Goal: Task Accomplishment & Management: Use online tool/utility

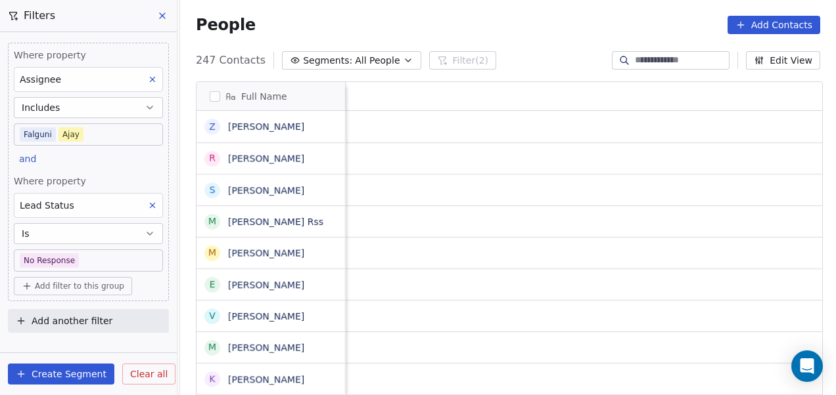
scroll to position [338, 648]
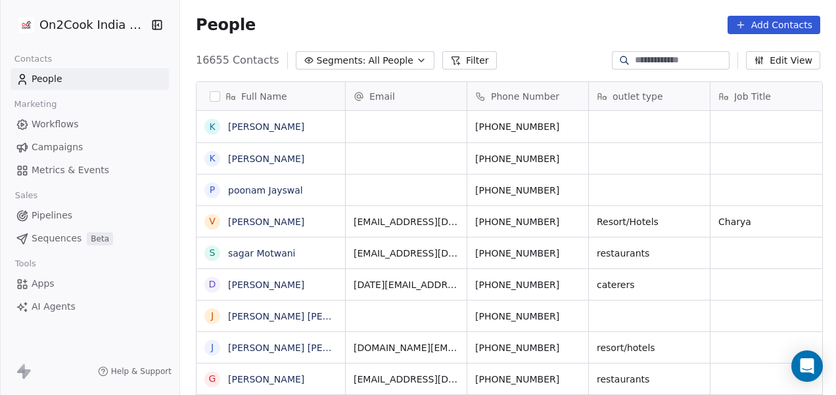
click at [112, 72] on link "People" at bounding box center [90, 79] width 158 height 22
click at [112, 71] on link "People" at bounding box center [90, 79] width 158 height 22
click at [456, 60] on button "Filter" at bounding box center [469, 60] width 55 height 18
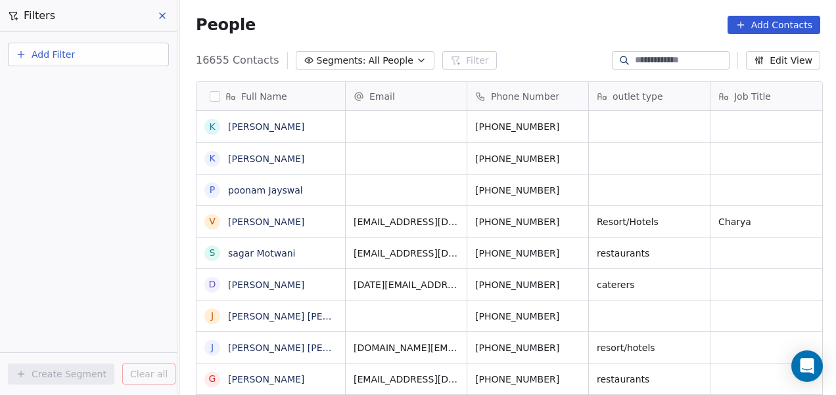
click at [110, 55] on button "Add Filter" at bounding box center [88, 55] width 161 height 24
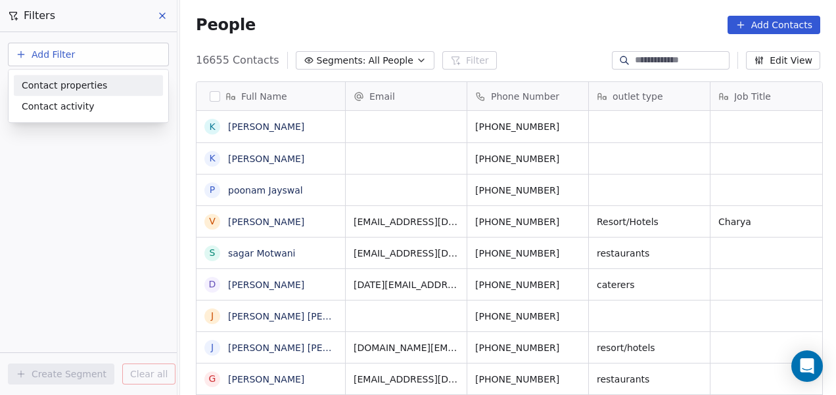
click at [102, 81] on div "Contact properties" at bounding box center [88, 86] width 133 height 14
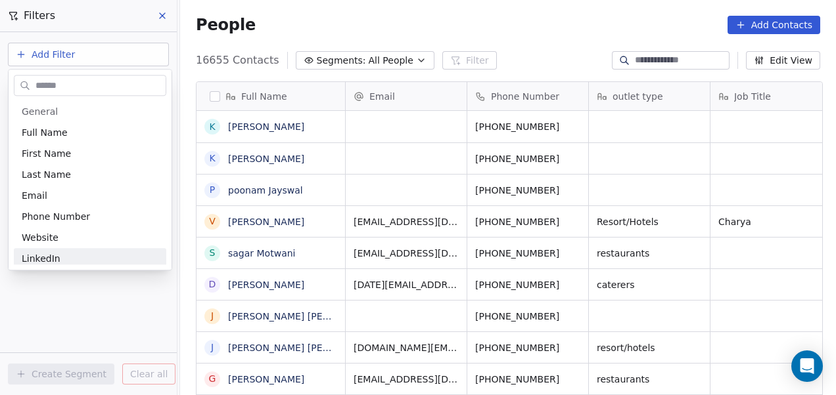
click at [87, 323] on html "On2Cook India Pvt. Ltd. Contacts People Marketing Workflows Campaigns Metrics &…" at bounding box center [418, 197] width 836 height 395
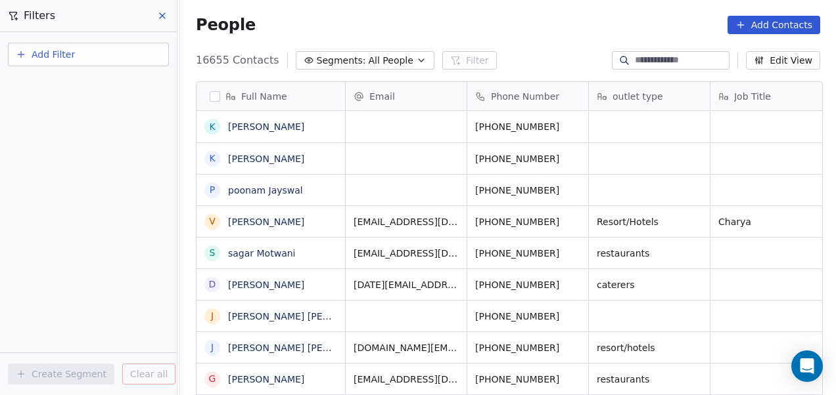
click at [53, 59] on span "Add Filter" at bounding box center [53, 55] width 43 height 14
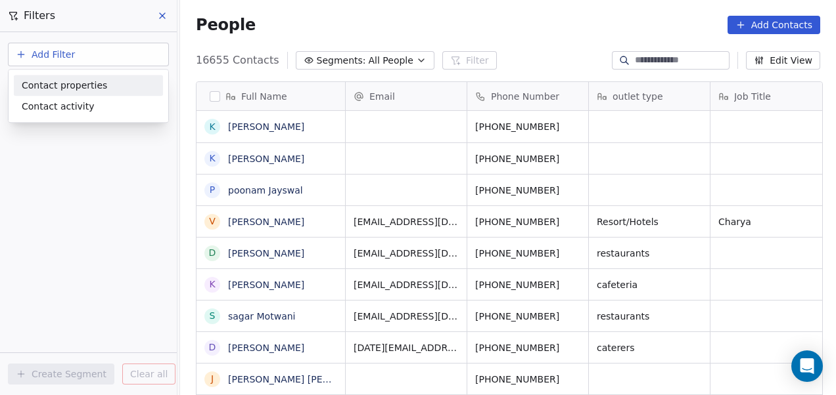
click at [60, 85] on span "Contact properties" at bounding box center [64, 86] width 85 height 14
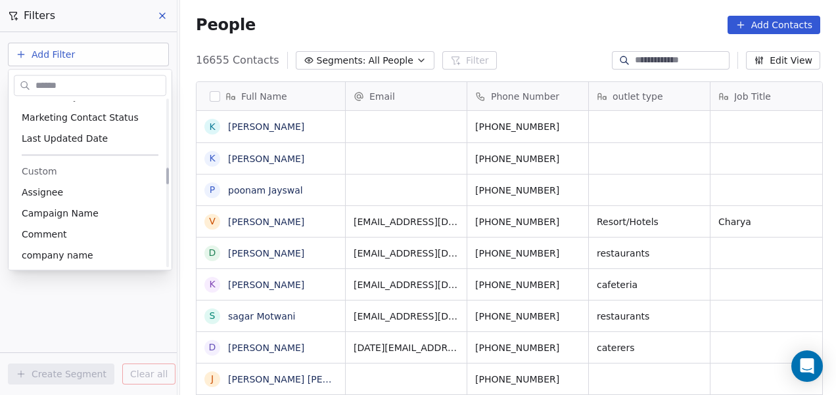
scroll to position [679, 0]
click at [79, 195] on div "Assignee" at bounding box center [90, 191] width 137 height 13
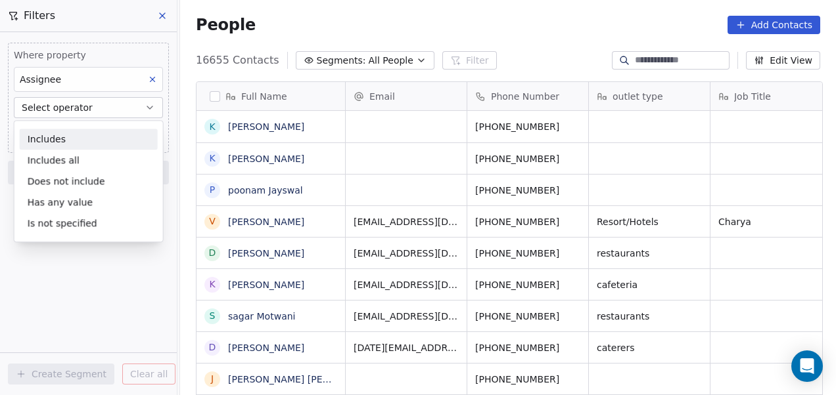
click at [86, 136] on div "Includes" at bounding box center [89, 139] width 138 height 21
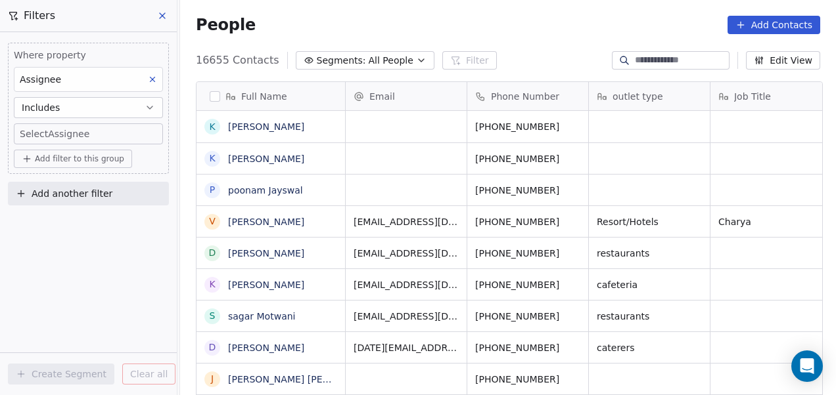
click at [85, 131] on body "On2Cook India Pvt. Ltd. Contacts People Marketing Workflows Campaigns Metrics &…" at bounding box center [418, 197] width 836 height 395
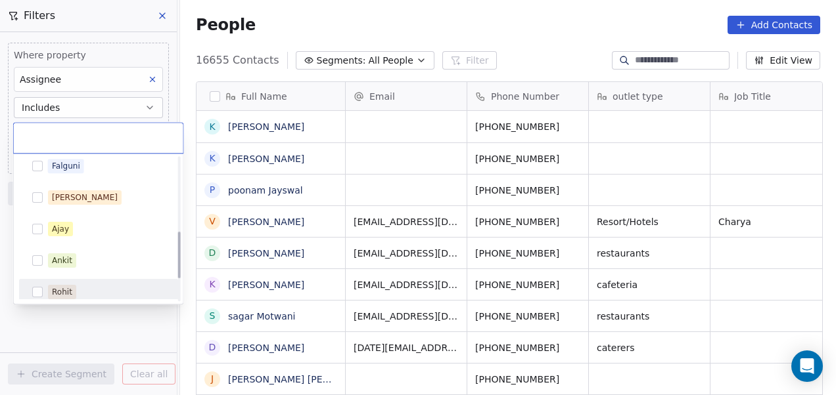
scroll to position [227, 0]
click at [95, 224] on div "Ajay" at bounding box center [106, 228] width 117 height 14
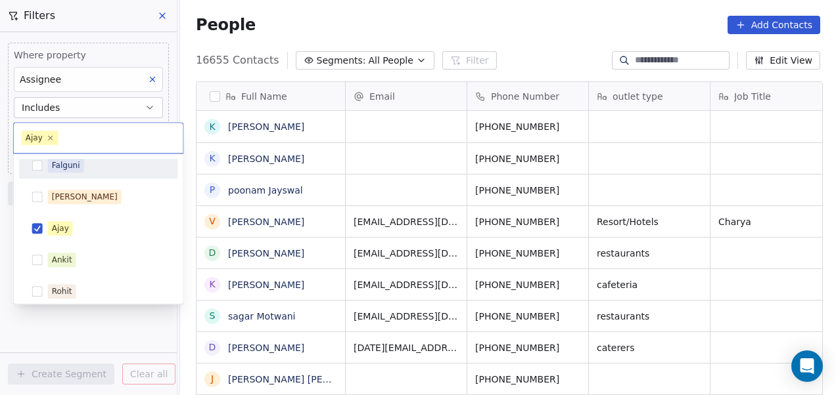
click at [114, 168] on div "Falguni" at bounding box center [106, 165] width 117 height 14
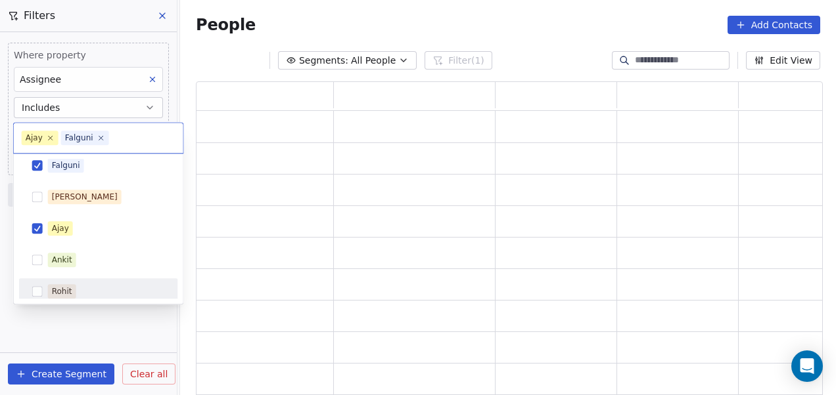
click at [99, 327] on html "On2Cook India Pvt. Ltd. Contacts People Marketing Workflows Campaigns Metrics &…" at bounding box center [418, 197] width 836 height 395
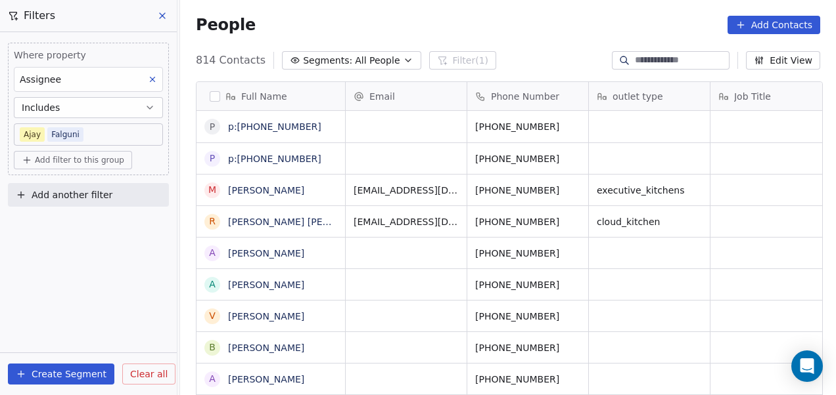
scroll to position [338, 648]
click at [81, 160] on span "Add filter to this group" at bounding box center [79, 160] width 89 height 11
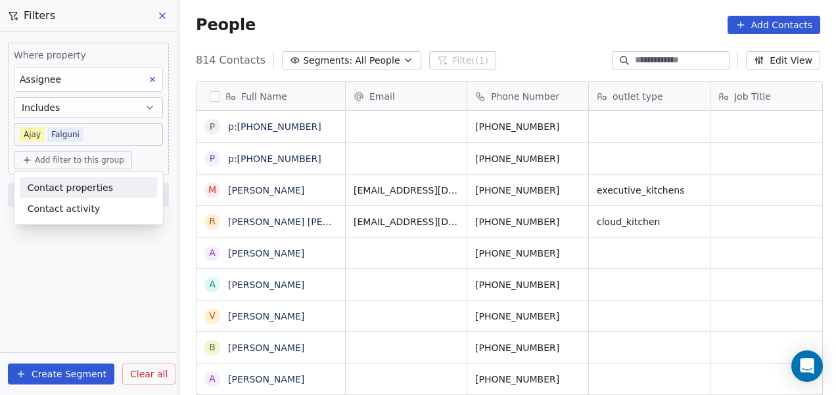
click at [71, 183] on span "Contact properties" at bounding box center [70, 188] width 85 height 14
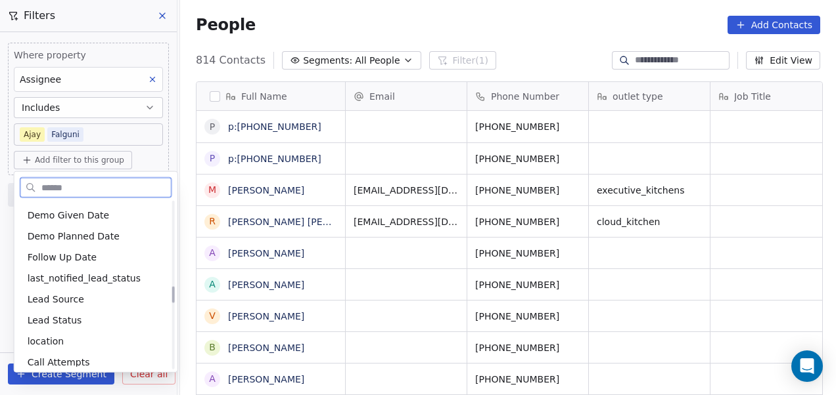
scroll to position [843, 0]
click at [84, 321] on div "Lead Status" at bounding box center [96, 319] width 137 height 13
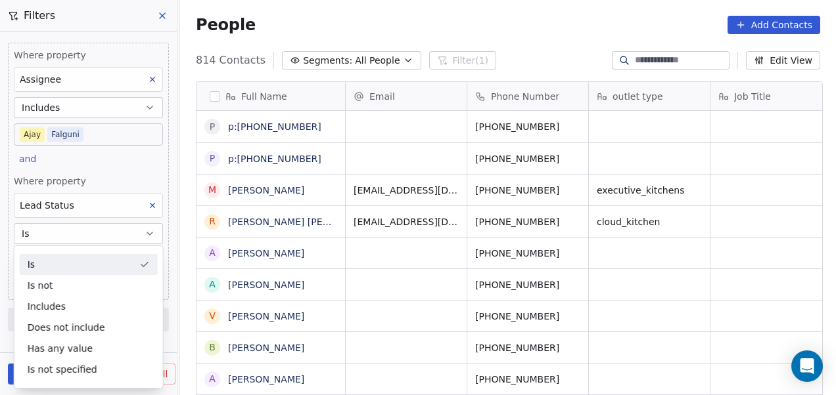
click at [89, 272] on div "Is" at bounding box center [89, 264] width 138 height 21
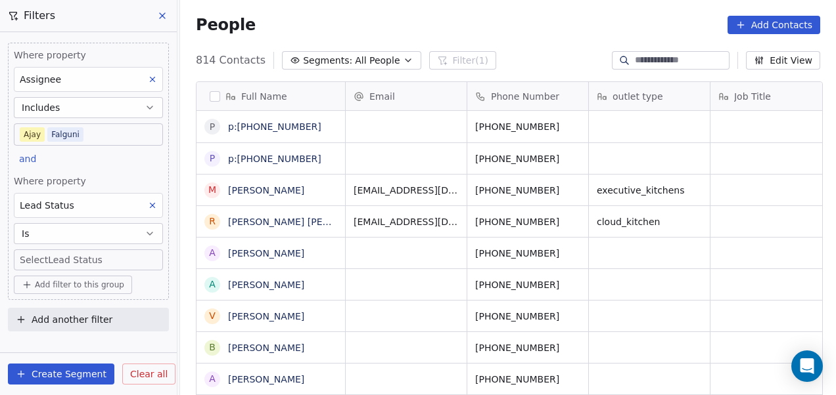
click at [102, 254] on body "On2Cook India Pvt. Ltd. Contacts People Marketing Workflows Campaigns Metrics &…" at bounding box center [418, 197] width 836 height 395
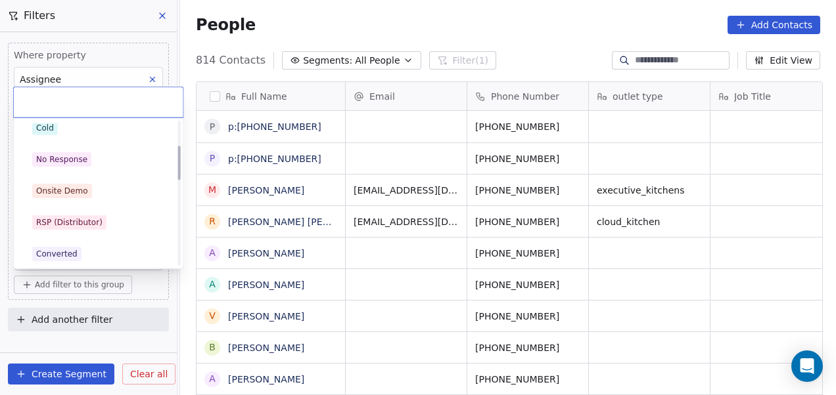
scroll to position [106, 0]
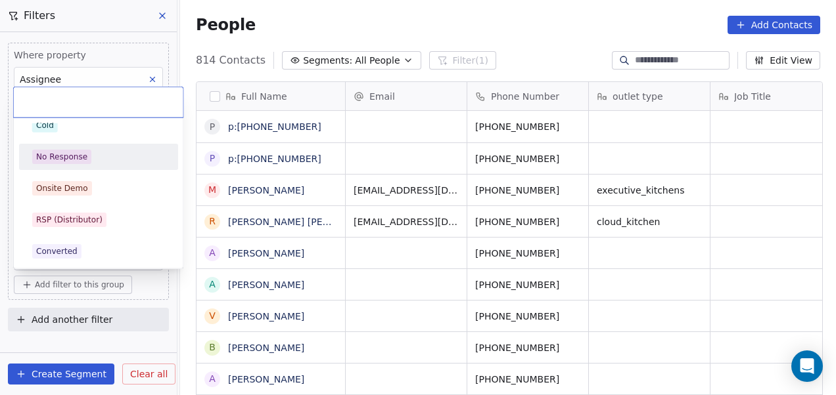
click at [116, 151] on div "No Response" at bounding box center [98, 157] width 133 height 14
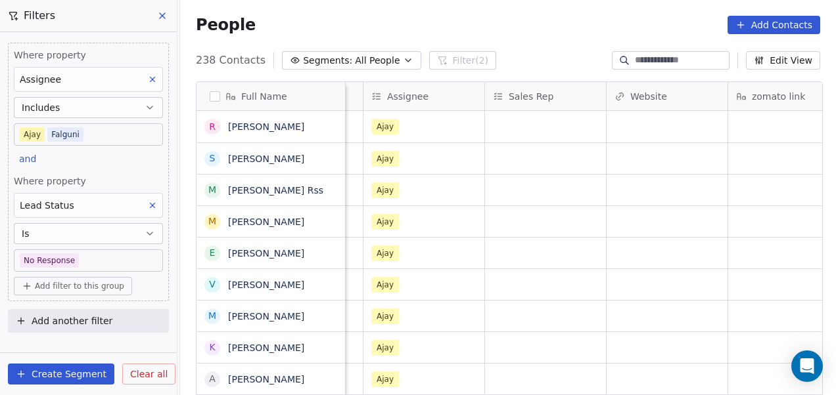
scroll to position [0, 1327]
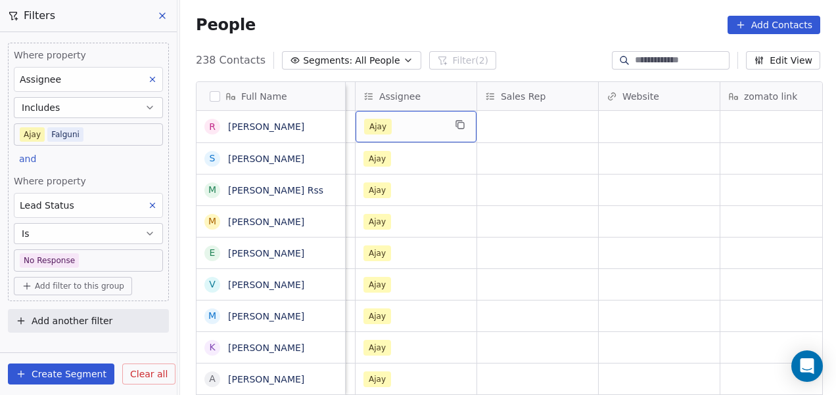
click at [380, 127] on span "Ajay" at bounding box center [378, 127] width 28 height 16
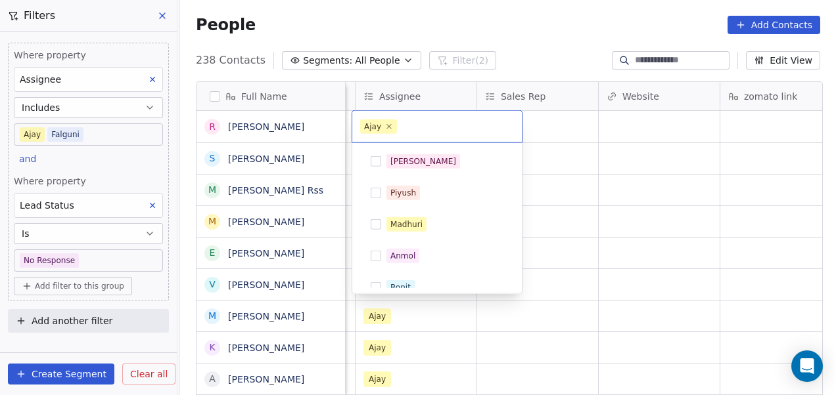
scroll to position [170, 0]
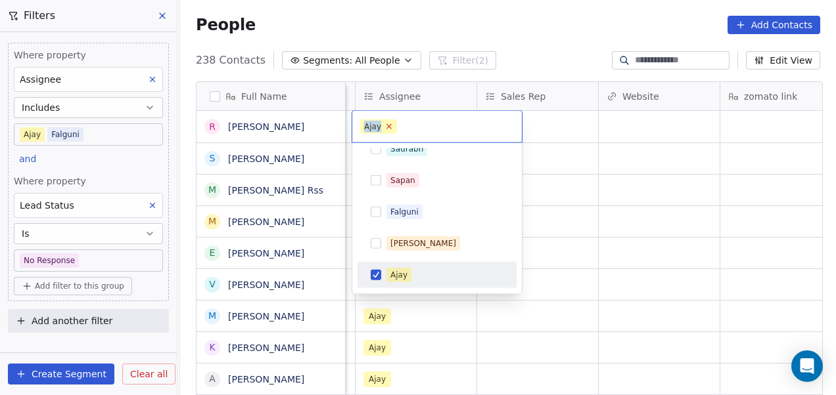
click at [388, 126] on icon at bounding box center [389, 126] width 9 height 9
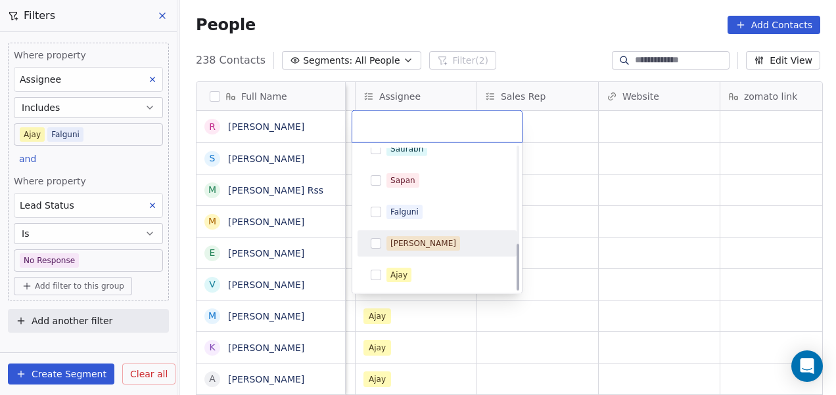
scroll to position [296, 0]
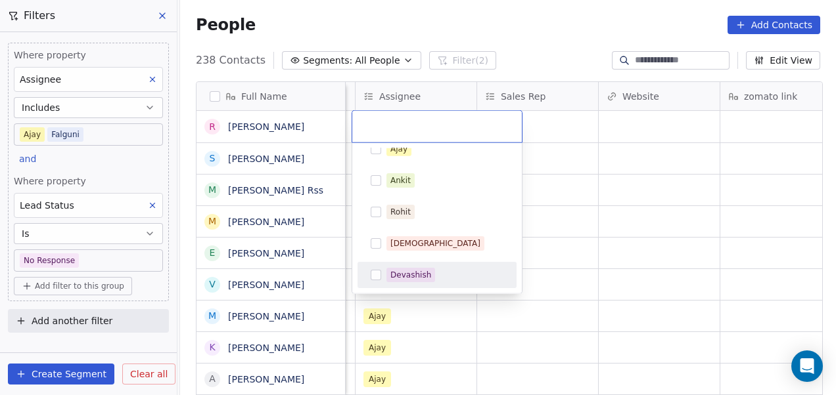
click at [418, 265] on div "Devashish" at bounding box center [437, 275] width 148 height 21
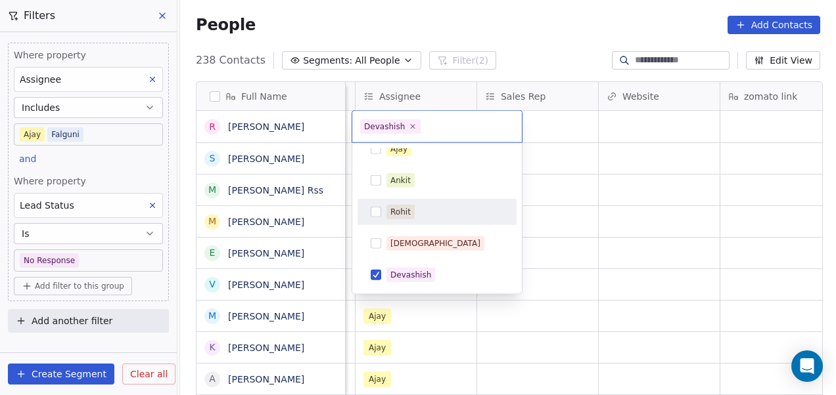
click at [569, 178] on html "On2Cook India Pvt. Ltd. Contacts People Marketing Workflows Campaigns Metrics &…" at bounding box center [418, 197] width 836 height 395
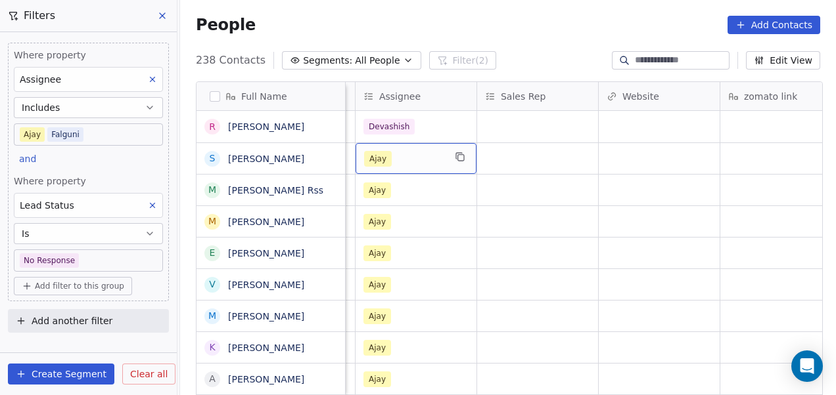
click at [407, 158] on div "Ajay" at bounding box center [404, 159] width 80 height 16
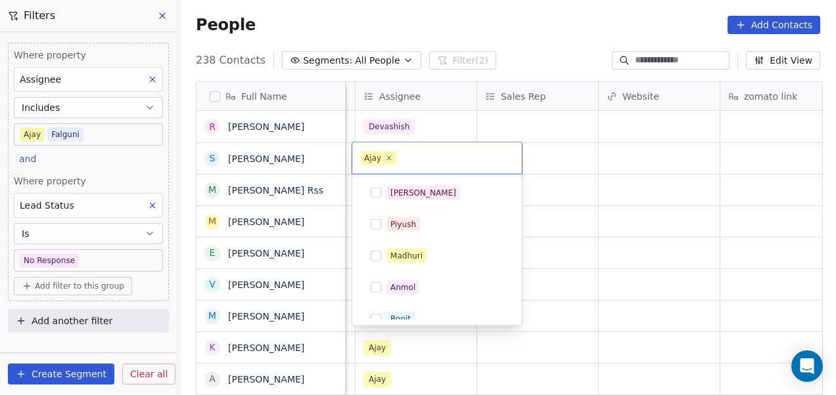
scroll to position [170, 0]
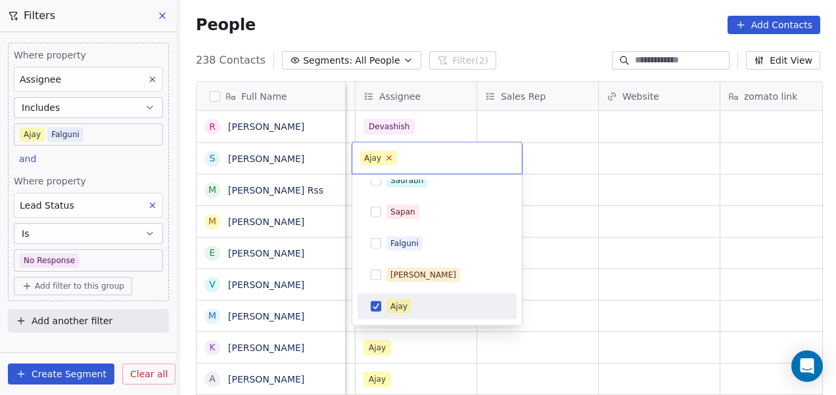
click at [388, 160] on icon at bounding box center [389, 158] width 9 height 9
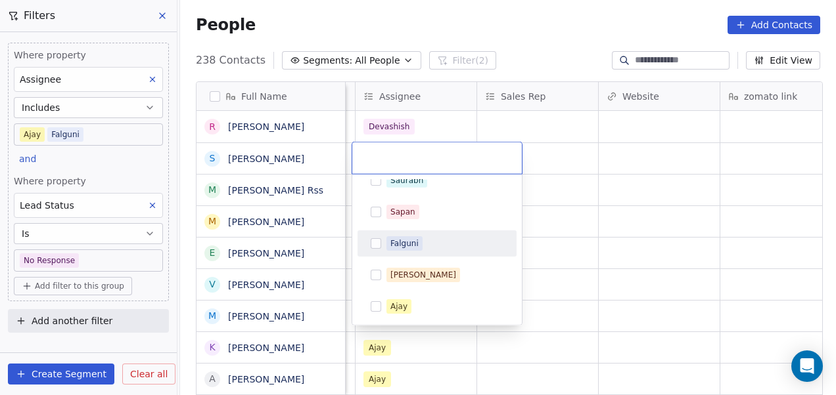
scroll to position [296, 0]
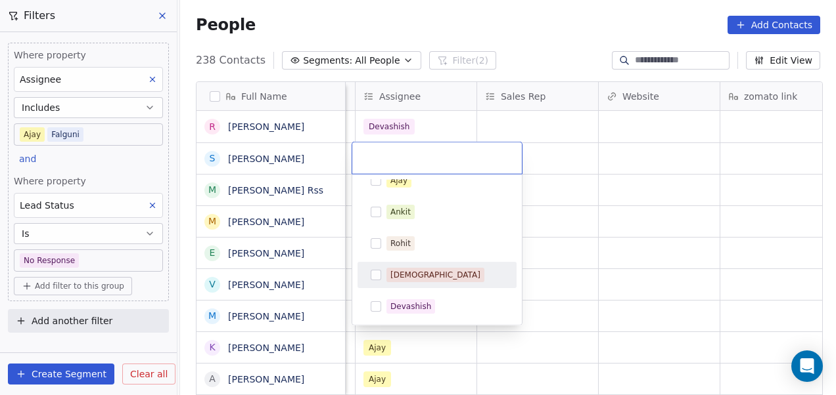
click at [417, 268] on span "[DEMOGRAPHIC_DATA]" at bounding box center [435, 275] width 98 height 14
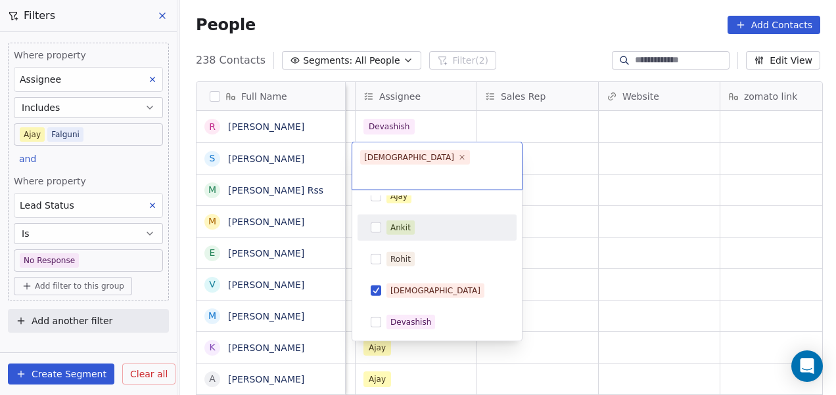
click at [573, 191] on html "On2Cook India Pvt. Ltd. Contacts People Marketing Workflows Campaigns Metrics &…" at bounding box center [418, 197] width 836 height 395
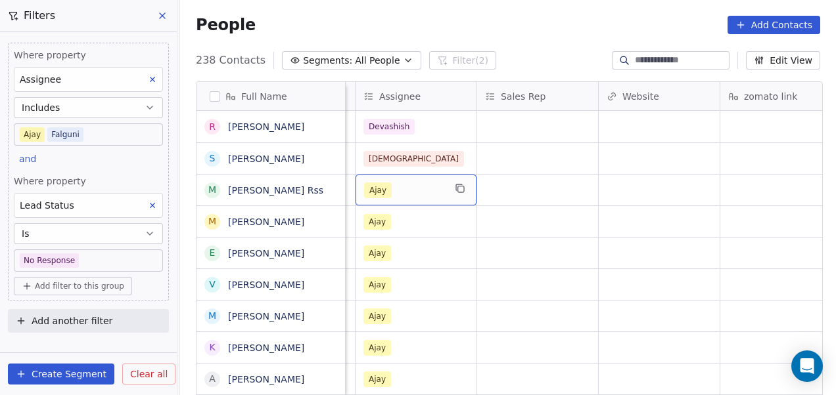
click at [411, 183] on div "Ajay" at bounding box center [404, 191] width 80 height 16
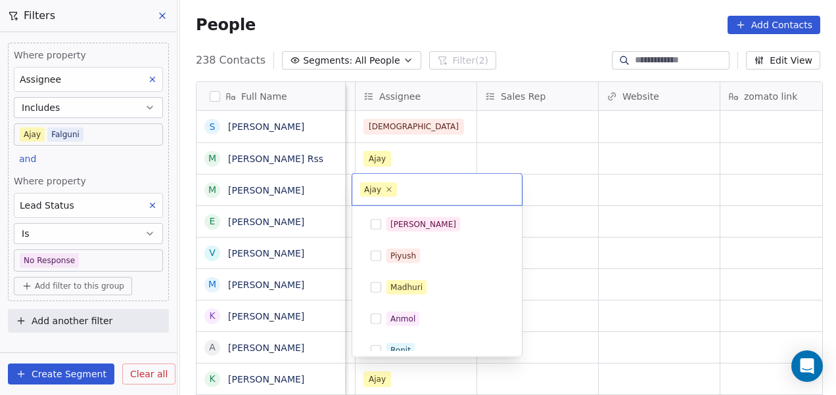
scroll to position [170, 0]
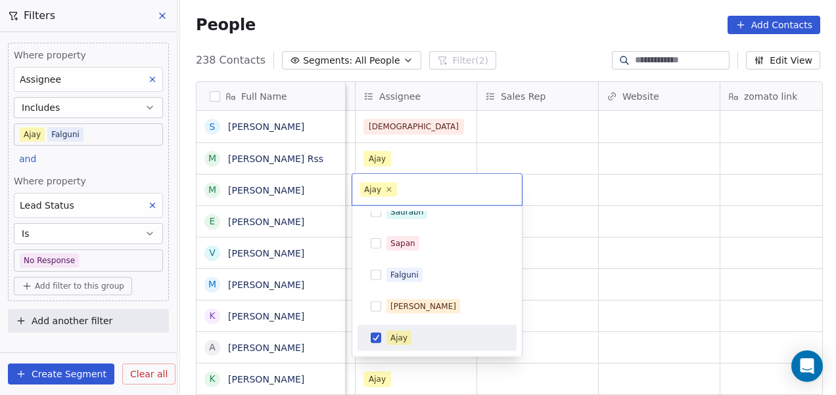
click at [388, 191] on icon at bounding box center [389, 190] width 8 height 8
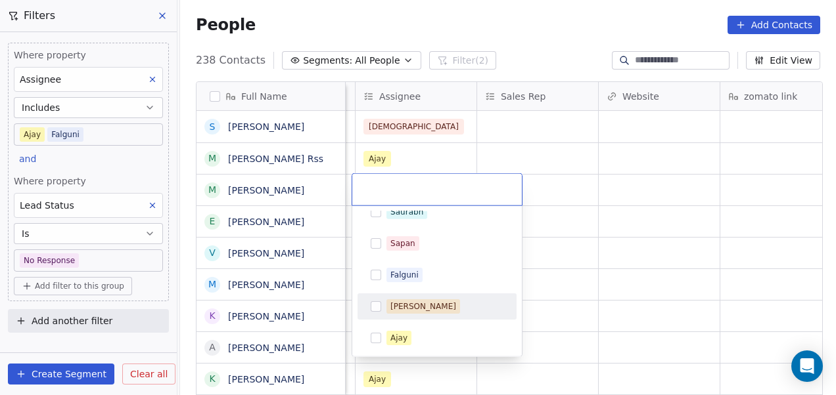
scroll to position [296, 0]
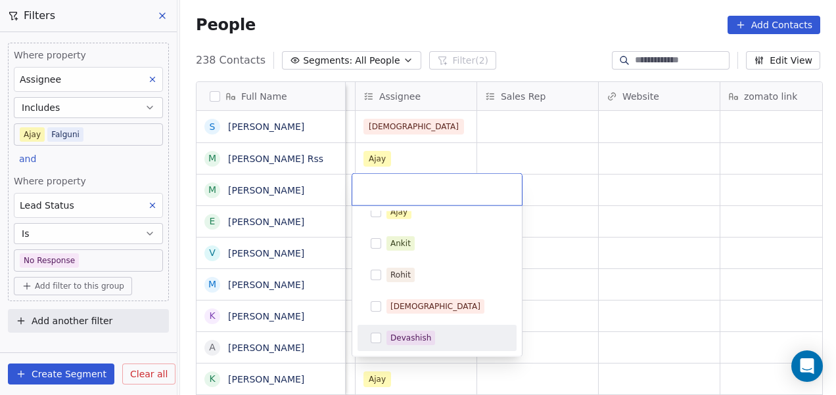
click at [434, 328] on div "Devashish" at bounding box center [437, 338] width 148 height 21
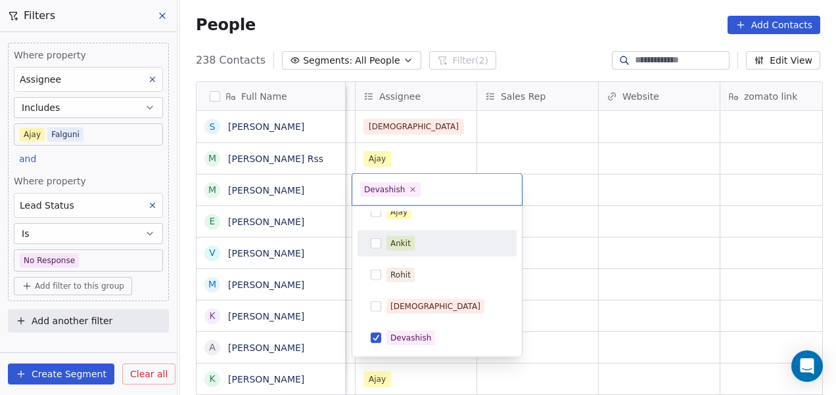
click at [574, 170] on html "On2Cook India Pvt. Ltd. Contacts People Marketing Workflows Campaigns Metrics &…" at bounding box center [418, 197] width 836 height 395
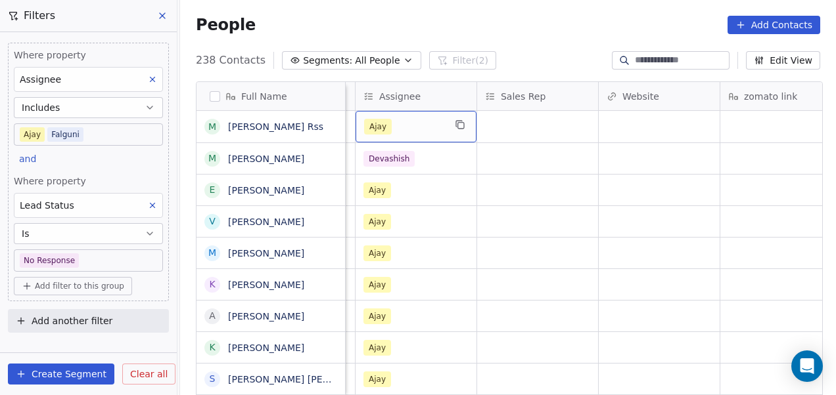
click at [397, 125] on div "Ajay" at bounding box center [404, 127] width 80 height 16
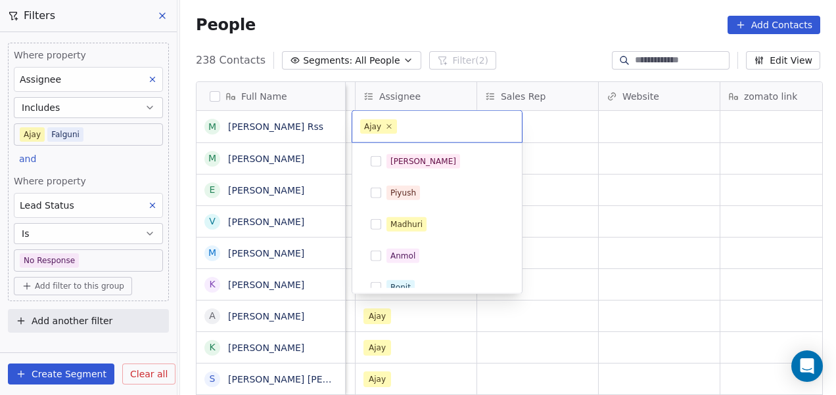
scroll to position [170, 0]
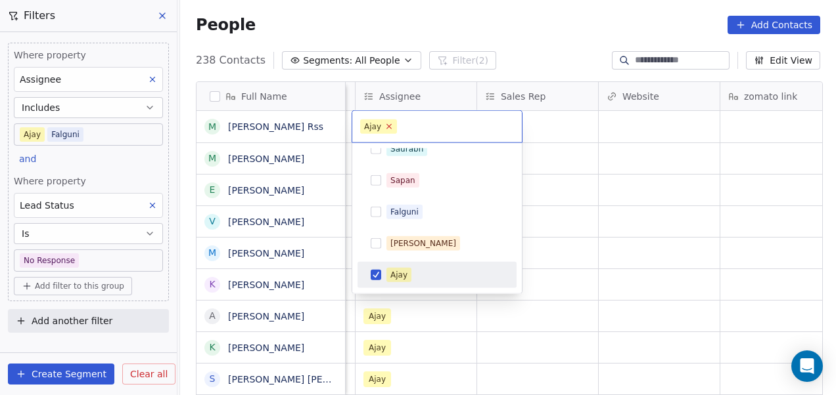
click at [387, 128] on icon at bounding box center [389, 126] width 9 height 9
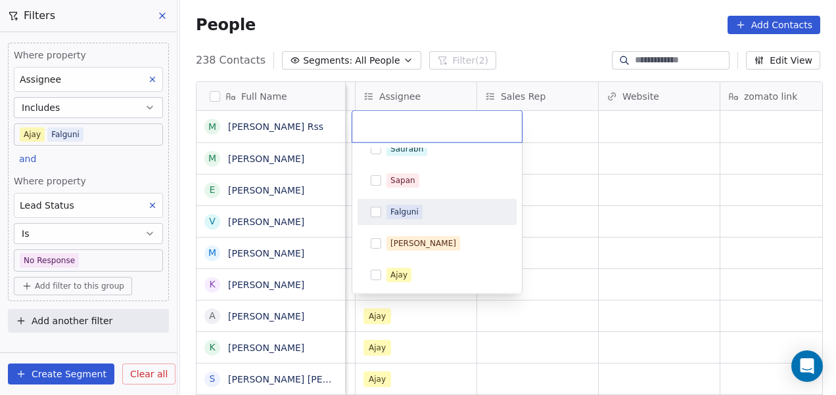
scroll to position [296, 0]
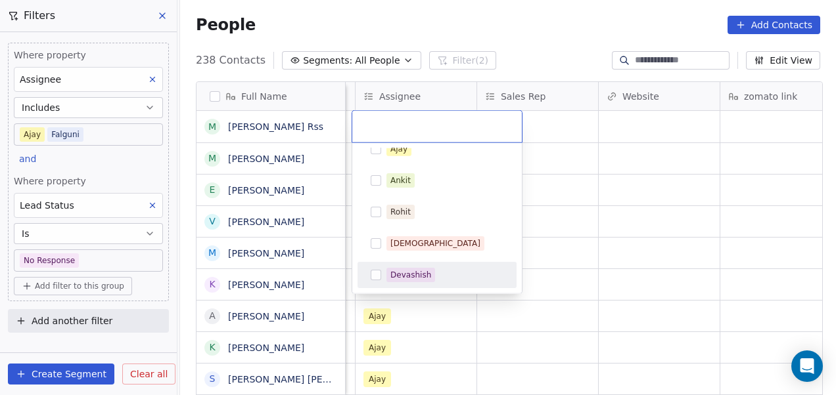
click at [437, 273] on div "Devashish" at bounding box center [444, 275] width 117 height 14
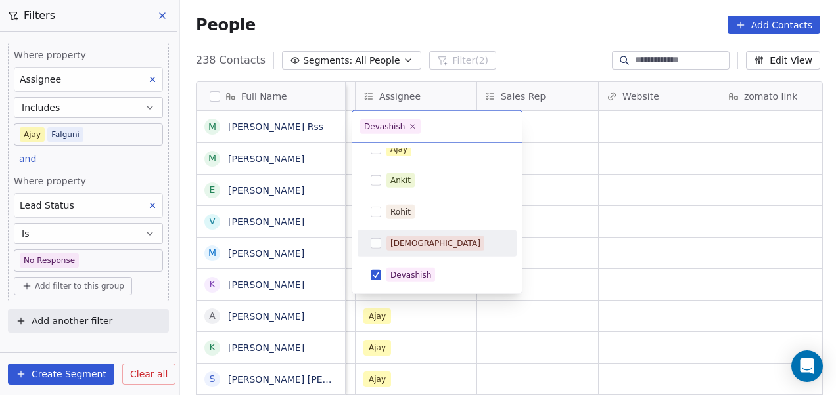
click at [579, 208] on html "On2Cook India Pvt. Ltd. Contacts People Marketing Workflows Campaigns Metrics &…" at bounding box center [418, 197] width 836 height 395
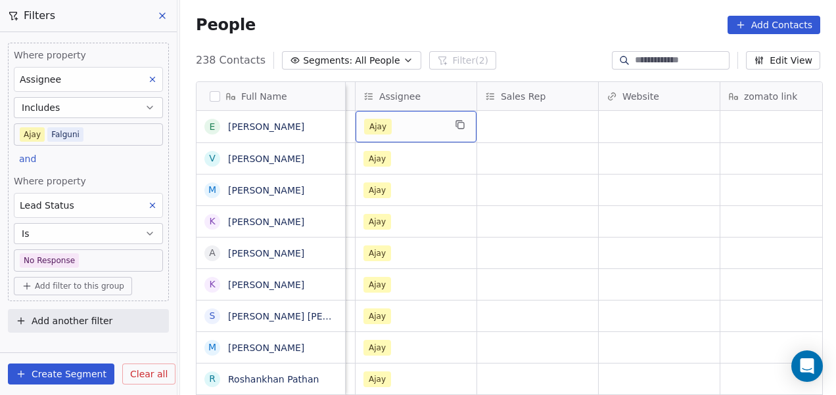
click at [409, 127] on div "Ajay" at bounding box center [404, 127] width 80 height 16
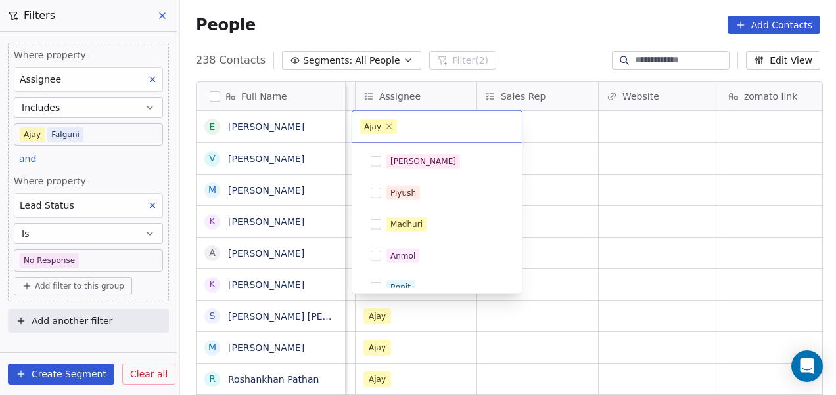
scroll to position [170, 0]
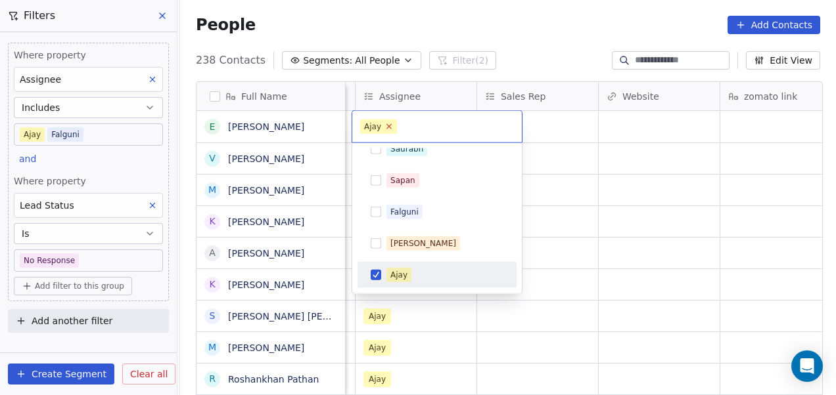
click at [388, 124] on icon at bounding box center [389, 126] width 9 height 9
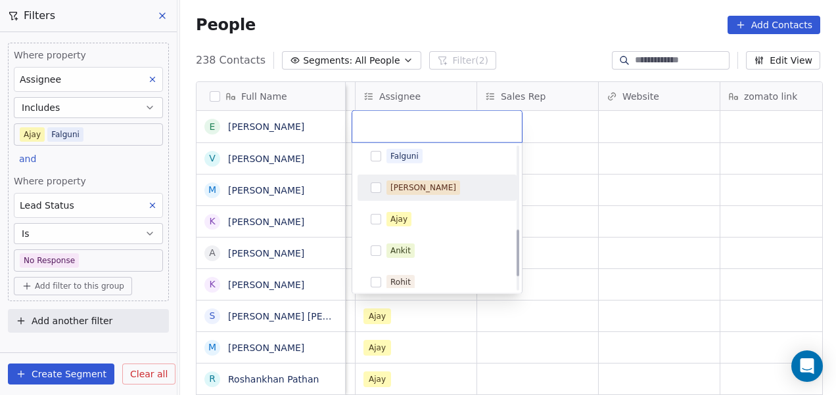
scroll to position [296, 0]
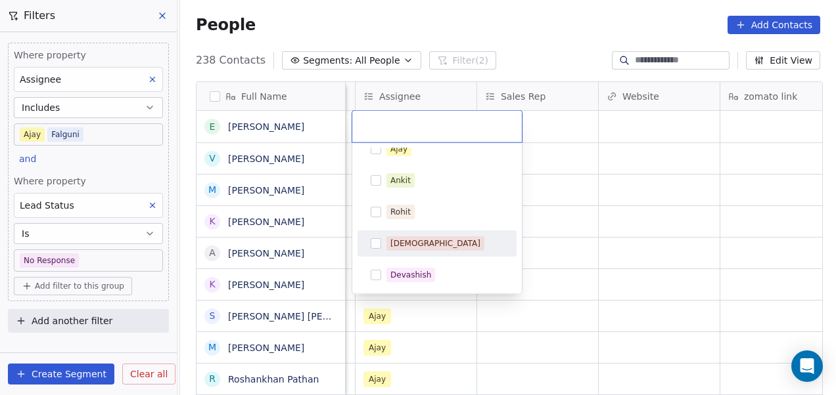
click at [439, 246] on div "[DEMOGRAPHIC_DATA]" at bounding box center [444, 244] width 117 height 14
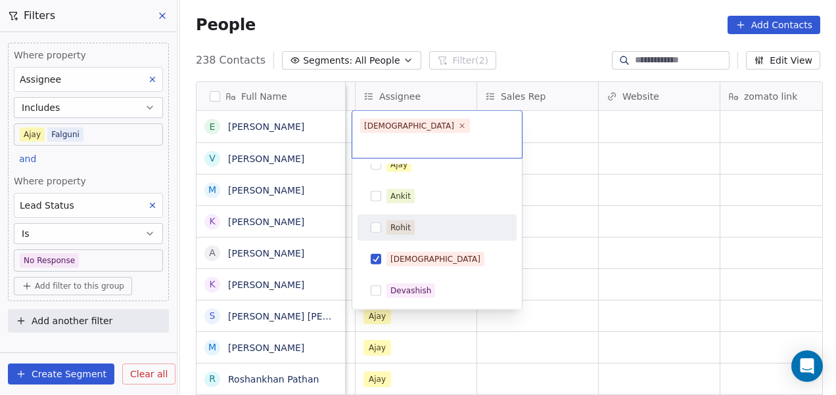
click at [552, 197] on html "On2Cook India Pvt. Ltd. Contacts People Marketing Workflows Campaigns Metrics &…" at bounding box center [418, 197] width 836 height 395
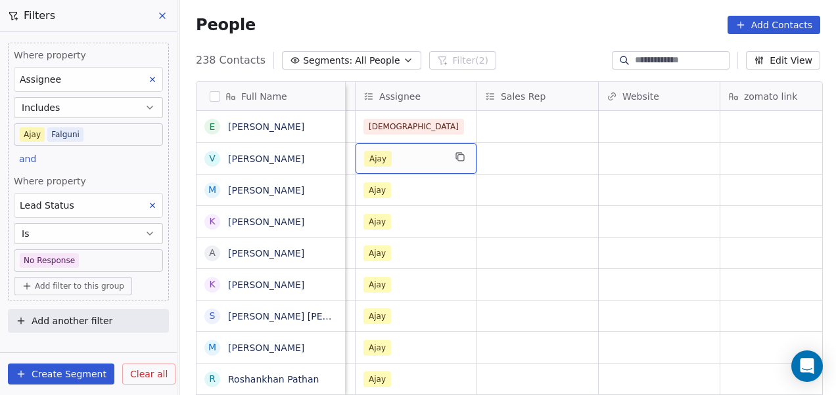
click at [411, 165] on div "Ajay" at bounding box center [404, 159] width 80 height 16
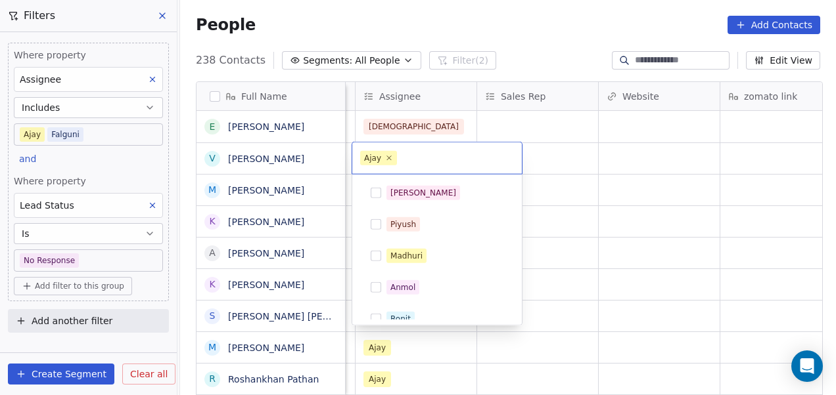
scroll to position [170, 0]
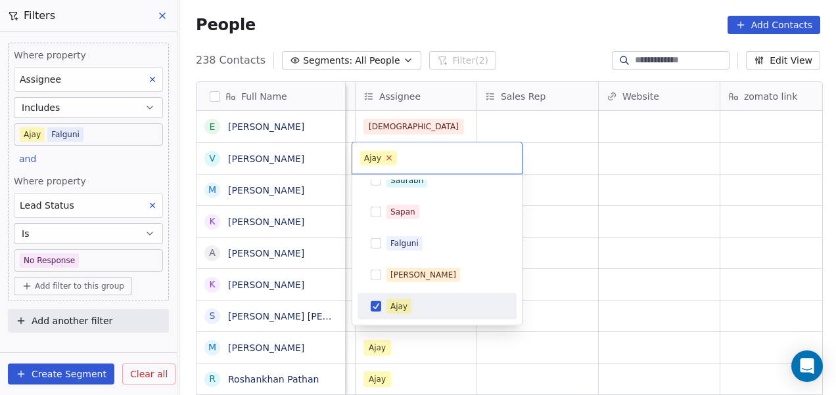
click at [387, 156] on icon at bounding box center [389, 158] width 5 height 5
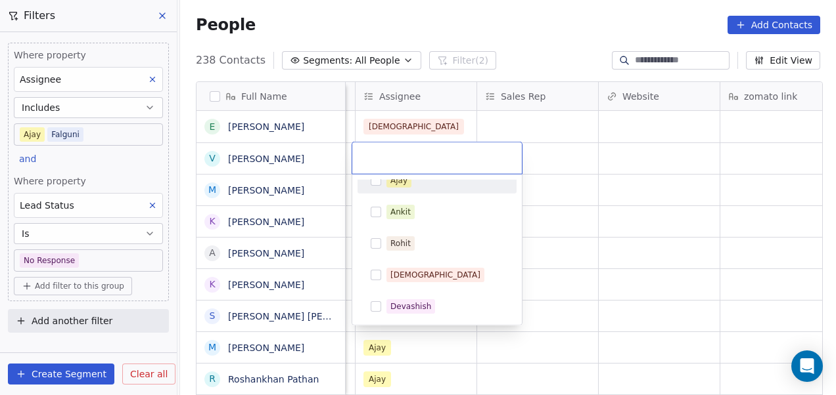
click at [441, 298] on div "Devashish" at bounding box center [437, 306] width 148 height 21
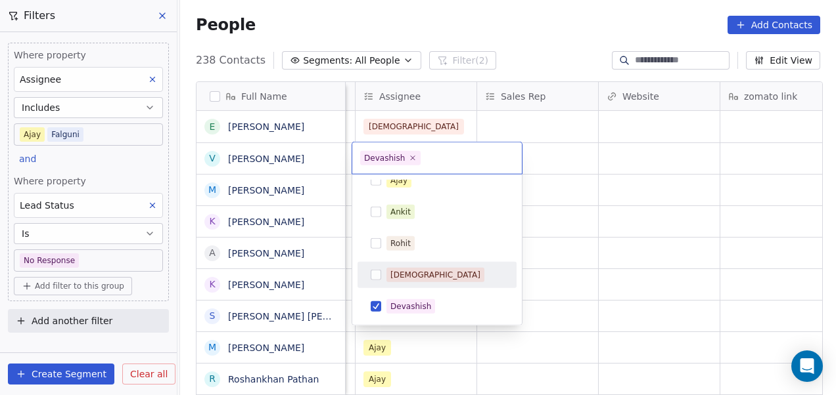
click at [572, 223] on html "On2Cook India Pvt. Ltd. Contacts People Marketing Workflows Campaigns Metrics &…" at bounding box center [418, 197] width 836 height 395
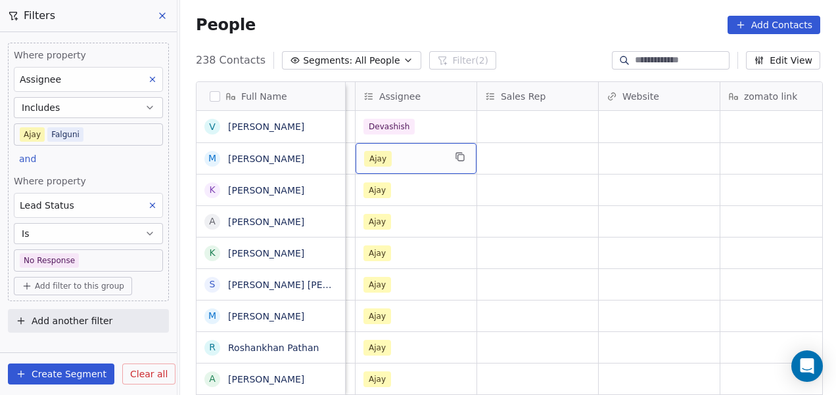
click at [406, 158] on div "Ajay" at bounding box center [404, 159] width 80 height 16
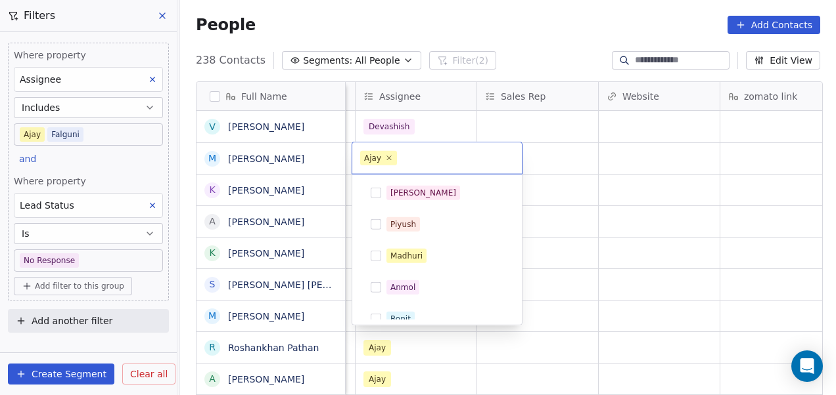
scroll to position [170, 0]
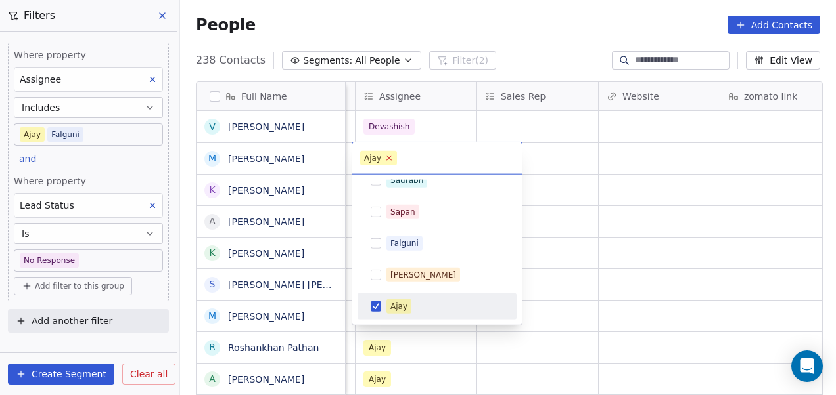
click at [388, 156] on icon at bounding box center [389, 158] width 9 height 9
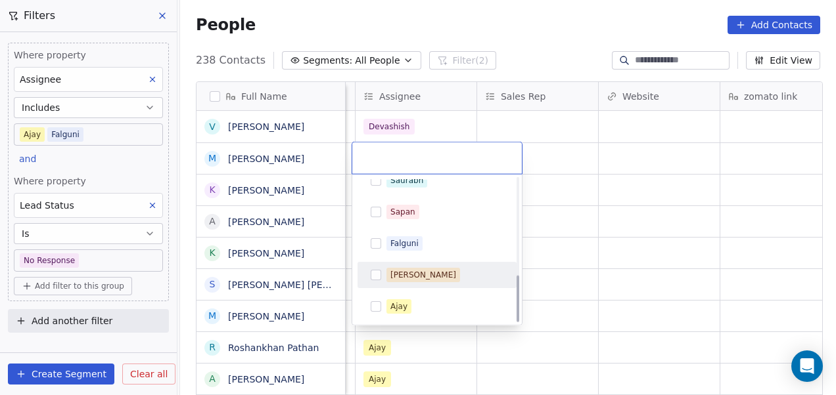
scroll to position [296, 0]
click at [415, 278] on div "[DEMOGRAPHIC_DATA]" at bounding box center [435, 275] width 90 height 12
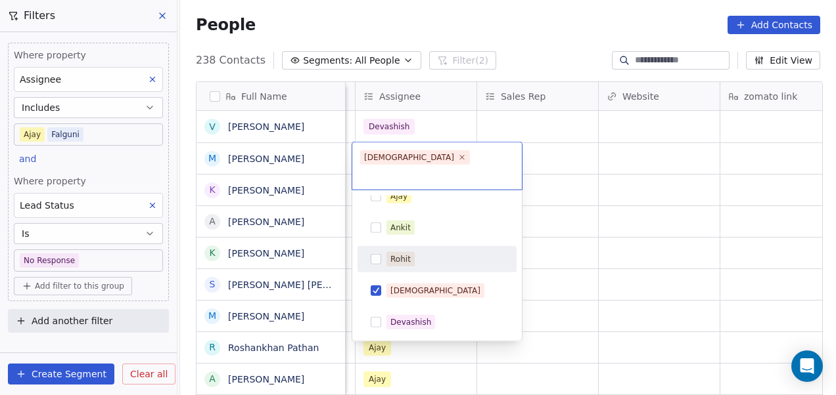
click at [580, 206] on html "On2Cook India Pvt. Ltd. Contacts People Marketing Workflows Campaigns Metrics &…" at bounding box center [418, 197] width 836 height 395
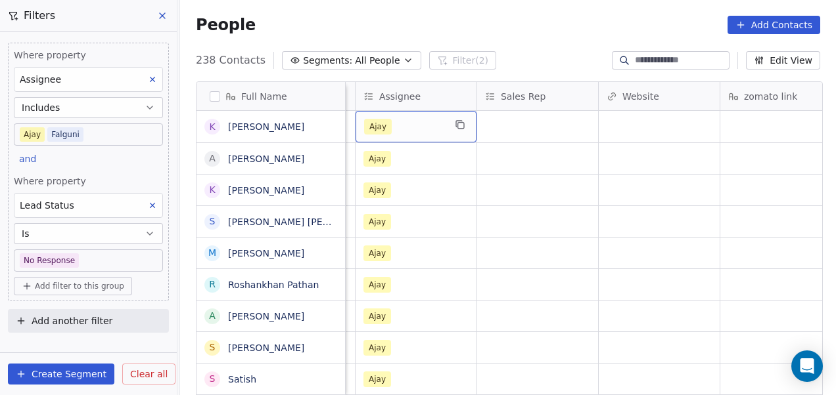
click at [400, 124] on div "Ajay" at bounding box center [404, 127] width 80 height 16
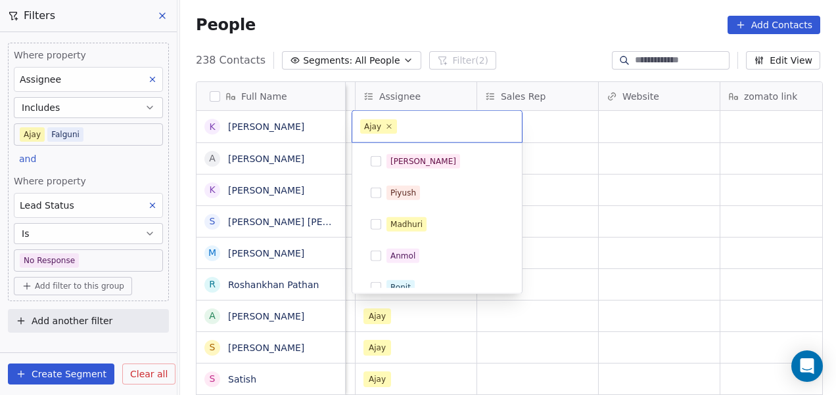
scroll to position [170, 0]
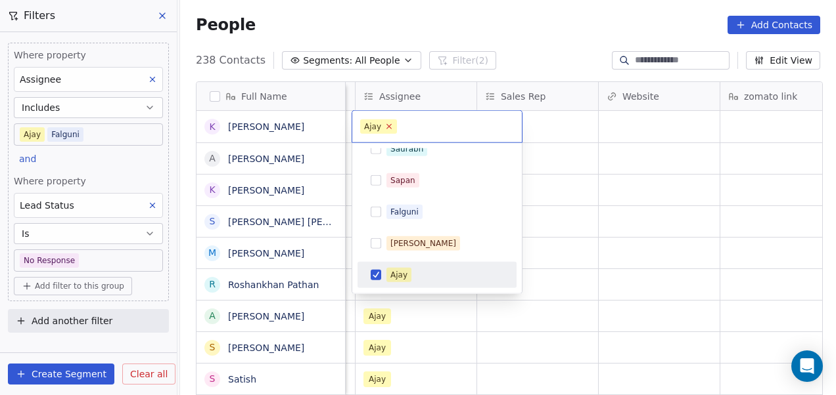
click at [387, 127] on icon at bounding box center [389, 126] width 5 height 5
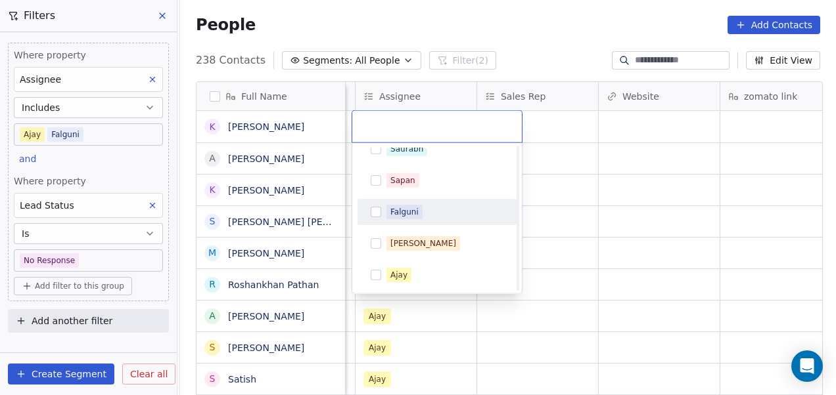
scroll to position [296, 0]
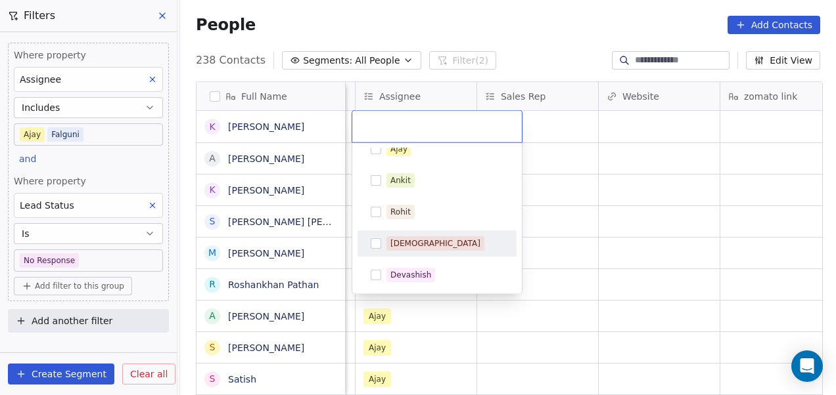
click at [426, 242] on div "[DEMOGRAPHIC_DATA]" at bounding box center [444, 244] width 117 height 14
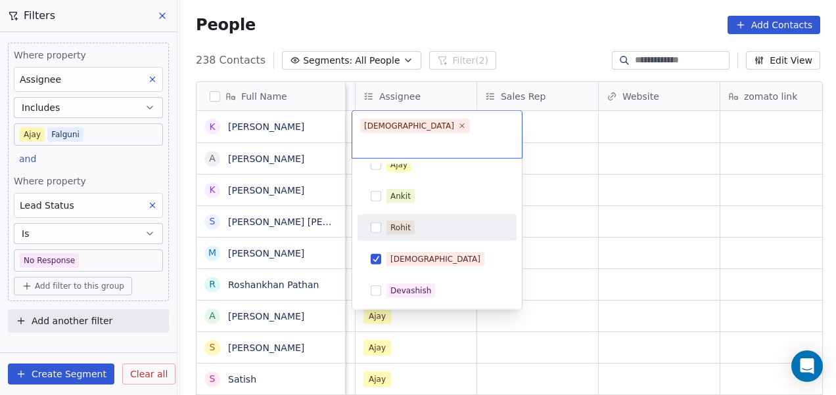
click at [570, 191] on html "On2Cook India Pvt. Ltd. Contacts People Marketing Workflows Campaigns Metrics &…" at bounding box center [418, 197] width 836 height 395
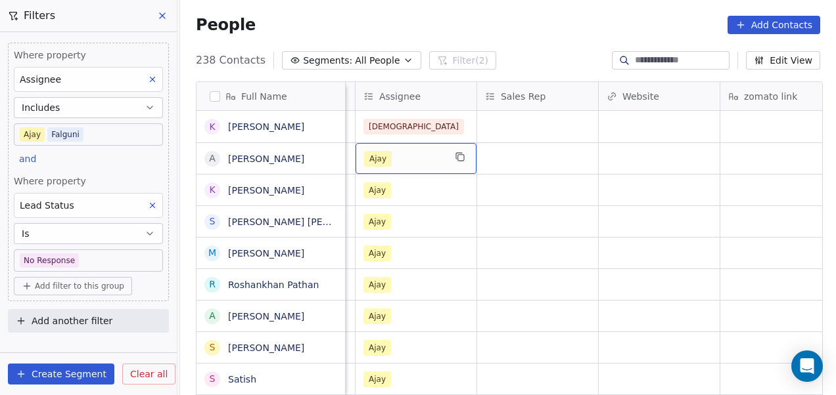
click at [419, 151] on div "Ajay" at bounding box center [404, 159] width 80 height 16
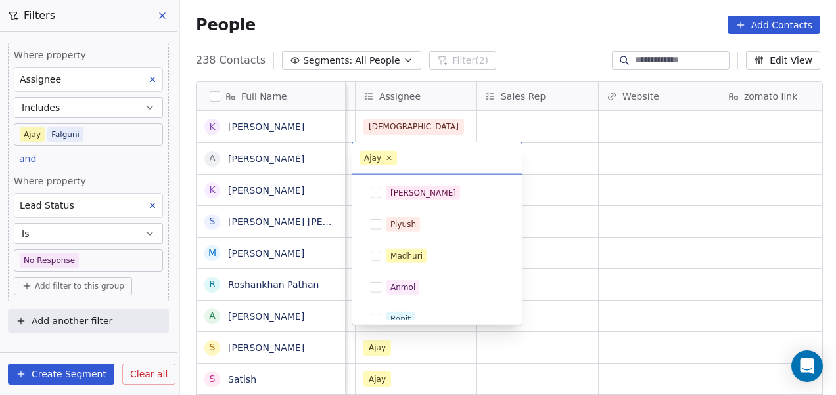
scroll to position [170, 0]
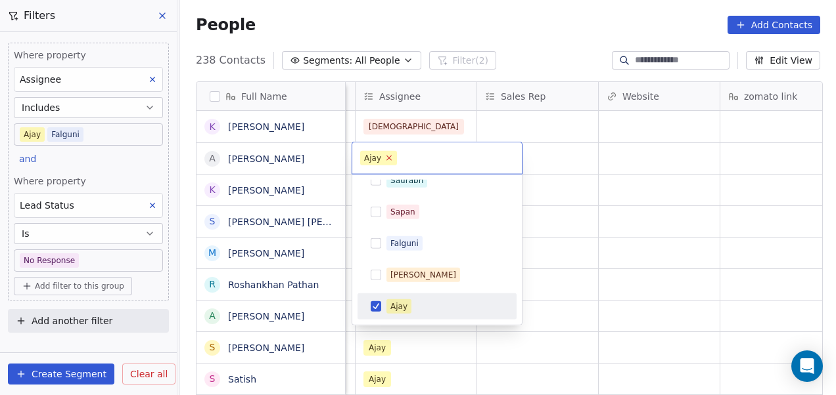
click at [388, 160] on icon at bounding box center [389, 158] width 9 height 9
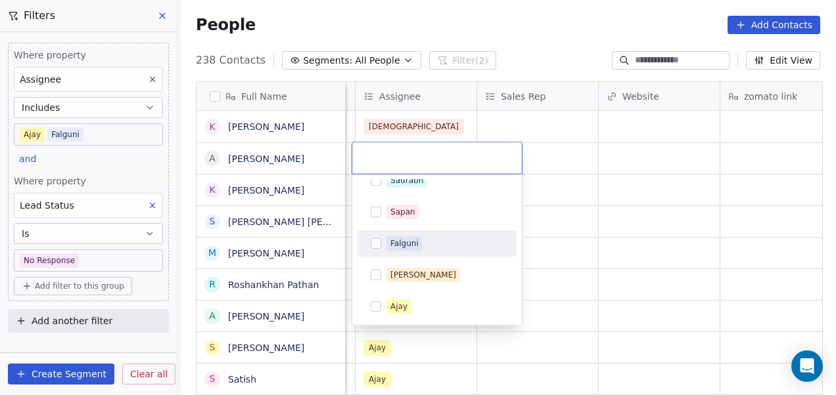
scroll to position [296, 0]
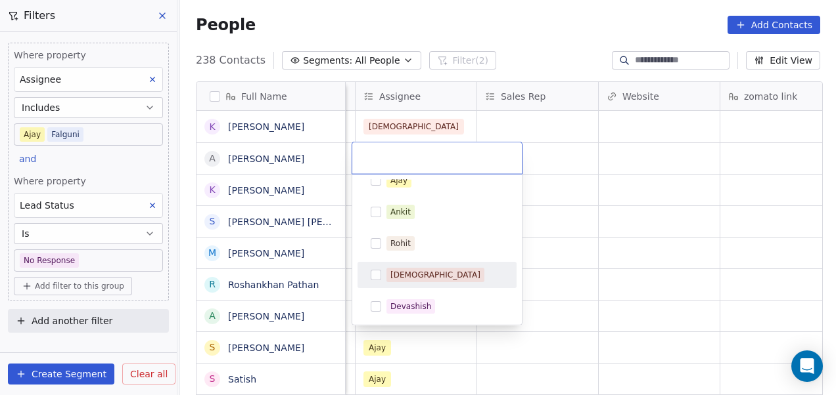
click at [435, 268] on div "[DEMOGRAPHIC_DATA]" at bounding box center [444, 275] width 117 height 14
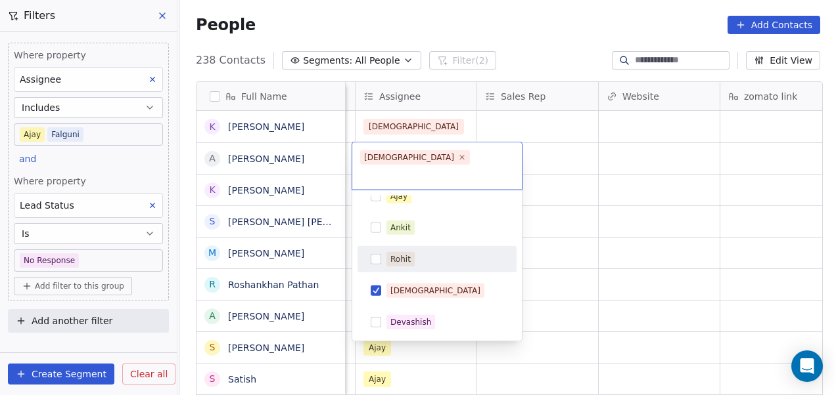
click at [564, 212] on html "On2Cook India Pvt. Ltd. Contacts People Marketing Workflows Campaigns Metrics &…" at bounding box center [418, 197] width 836 height 395
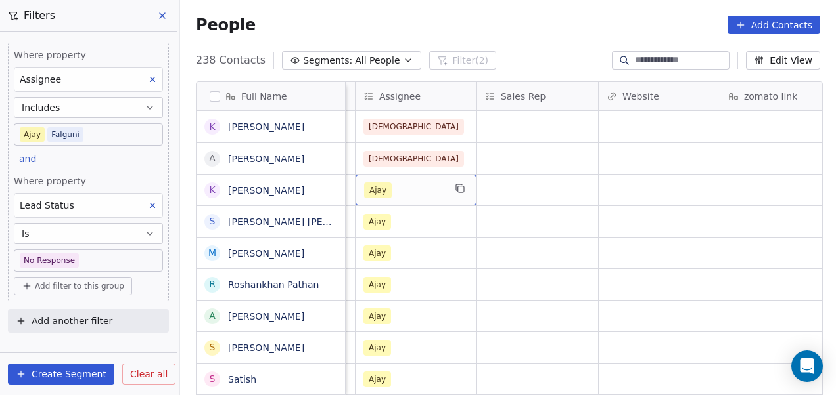
click at [420, 185] on div "Ajay" at bounding box center [404, 191] width 80 height 16
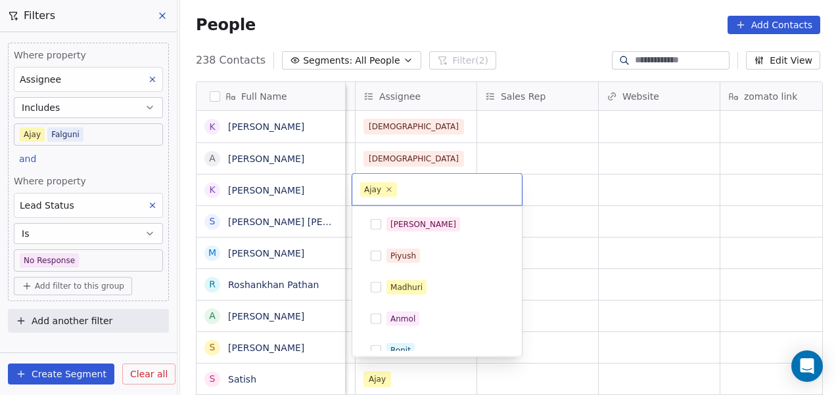
scroll to position [170, 0]
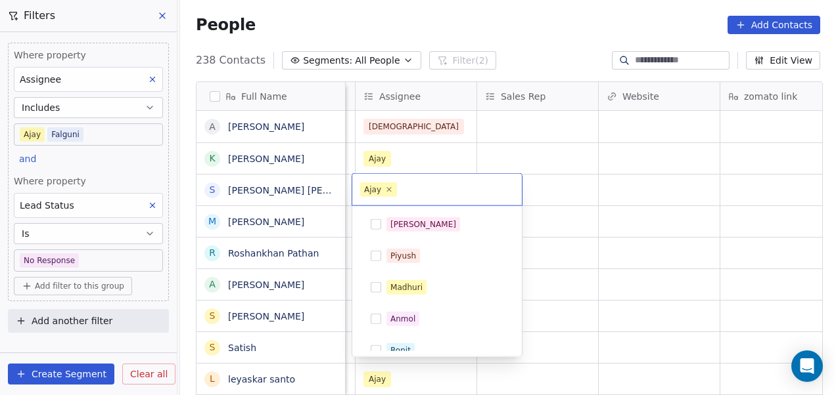
click at [389, 190] on icon at bounding box center [389, 190] width 8 height 8
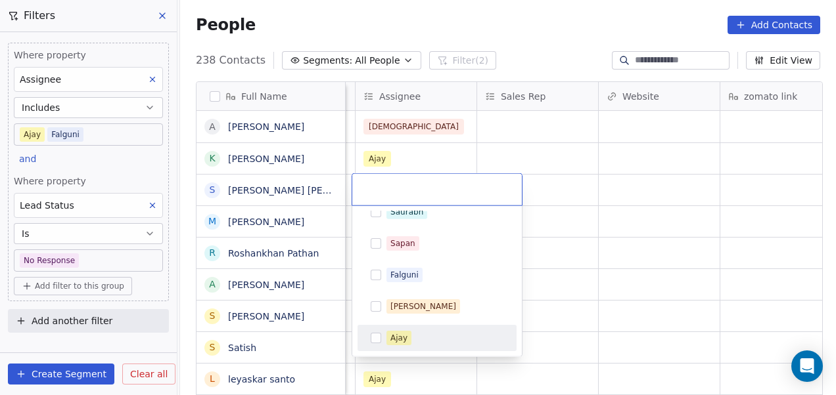
click at [564, 168] on html "On2Cook India Pvt. Ltd. Contacts People Marketing Workflows Campaigns Metrics &…" at bounding box center [418, 197] width 836 height 395
click at [407, 150] on html "On2Cook India Pvt. Ltd. Contacts People Marketing Workflows Campaigns Metrics &…" at bounding box center [418, 197] width 836 height 395
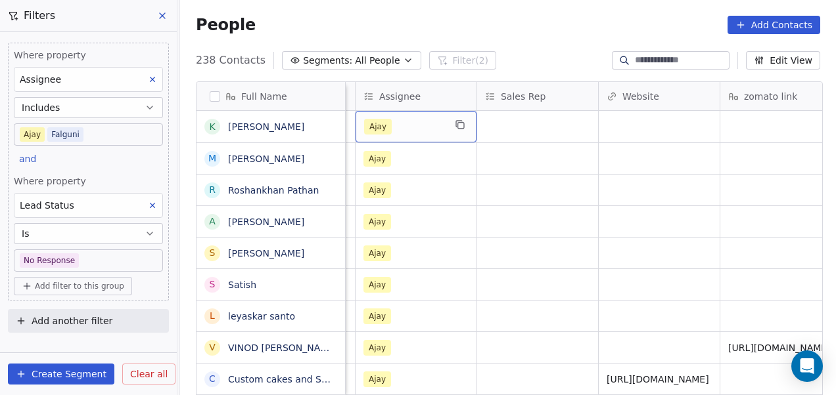
click at [403, 120] on div "Ajay" at bounding box center [404, 127] width 80 height 16
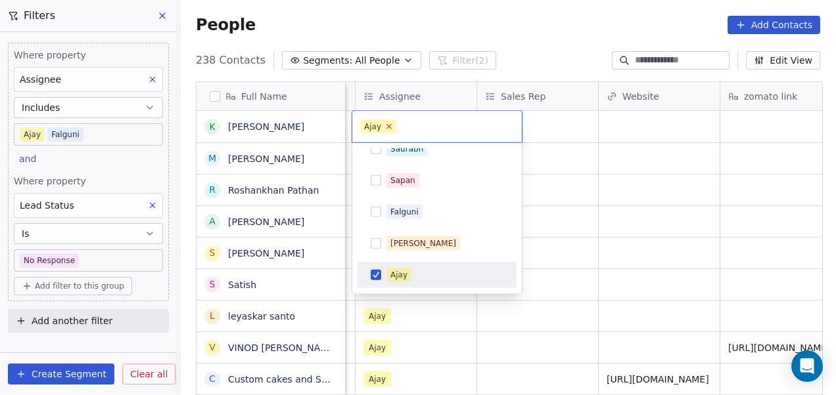
click at [388, 126] on icon at bounding box center [389, 126] width 5 height 5
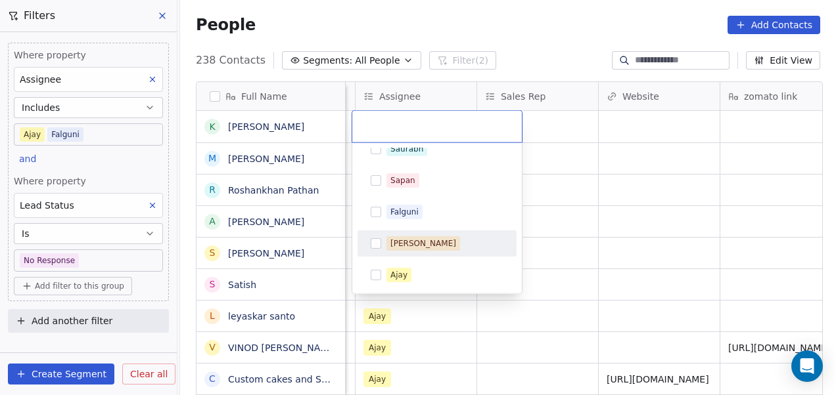
scroll to position [296, 0]
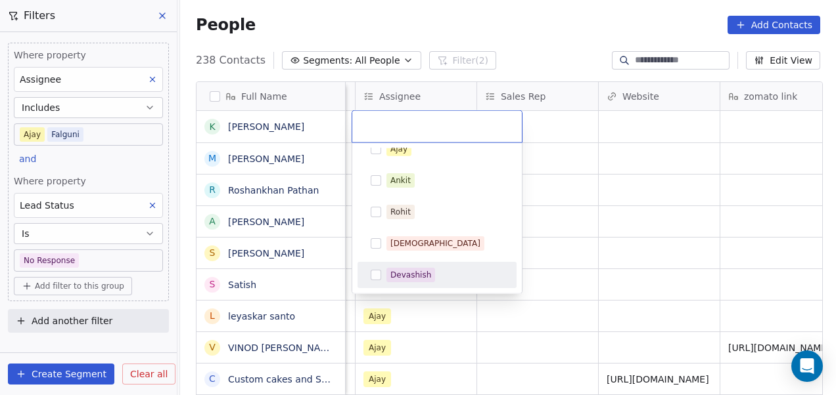
click at [443, 271] on div "Devashish" at bounding box center [444, 275] width 117 height 14
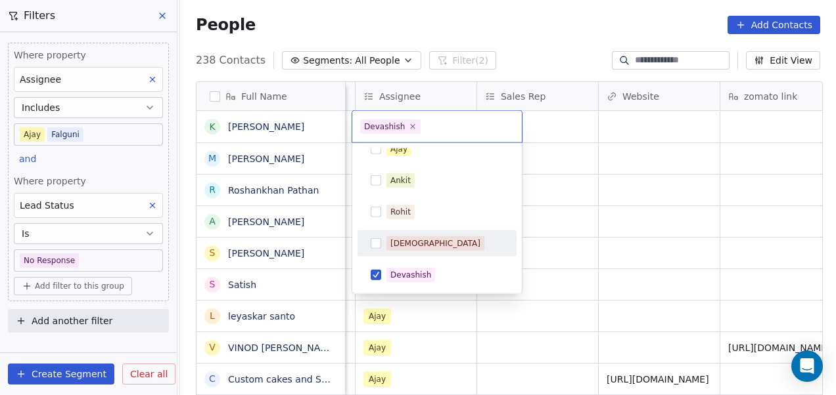
click at [575, 208] on html "On2Cook India Pvt. Ltd. Contacts People Marketing Workflows Campaigns Metrics &…" at bounding box center [418, 197] width 836 height 395
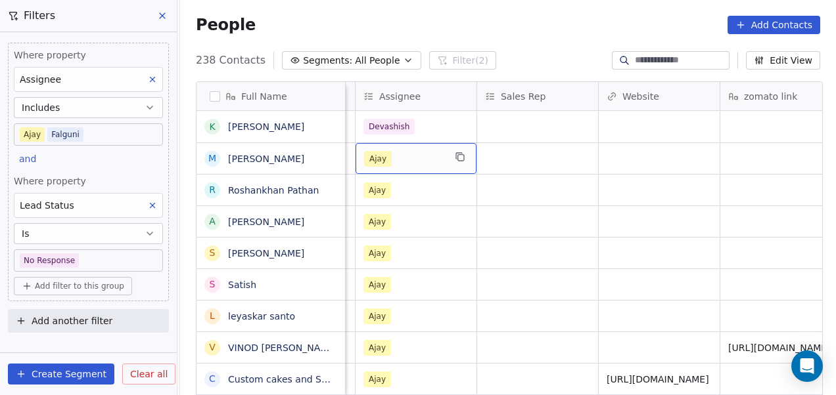
click at [407, 151] on div "Ajay" at bounding box center [404, 159] width 80 height 16
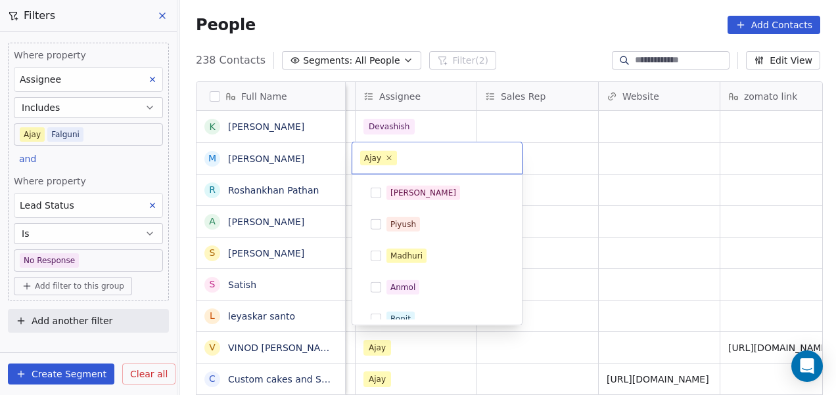
scroll to position [170, 0]
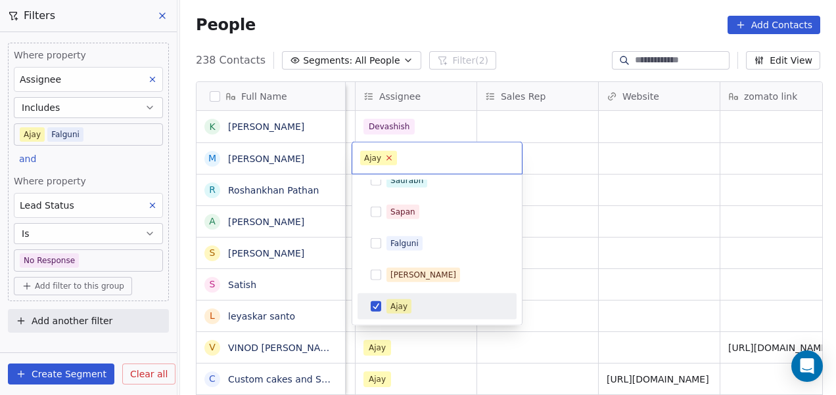
click at [388, 160] on icon at bounding box center [389, 158] width 9 height 9
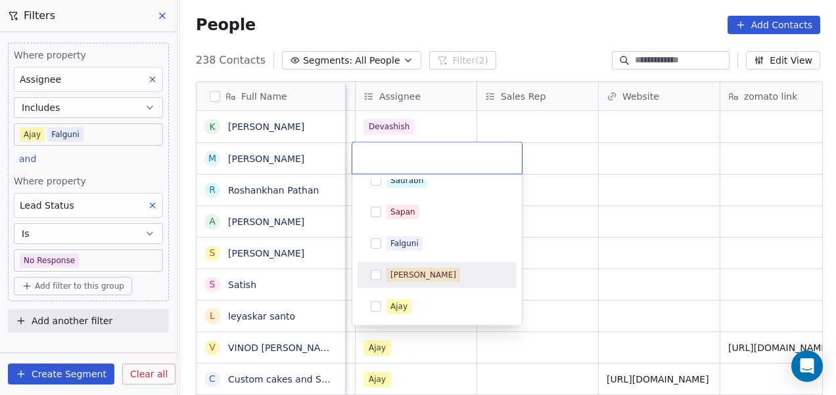
scroll to position [296, 0]
click at [427, 277] on div "[DEMOGRAPHIC_DATA]" at bounding box center [444, 275] width 117 height 14
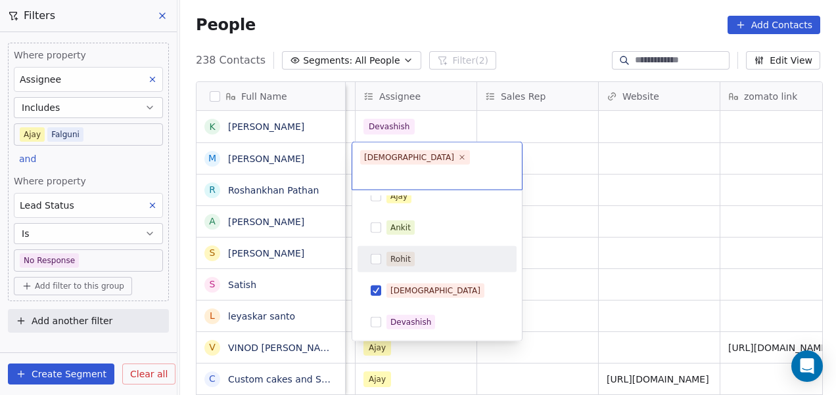
click at [540, 242] on html "On2Cook India Pvt. Ltd. Contacts People Marketing Workflows Campaigns Metrics &…" at bounding box center [418, 197] width 836 height 395
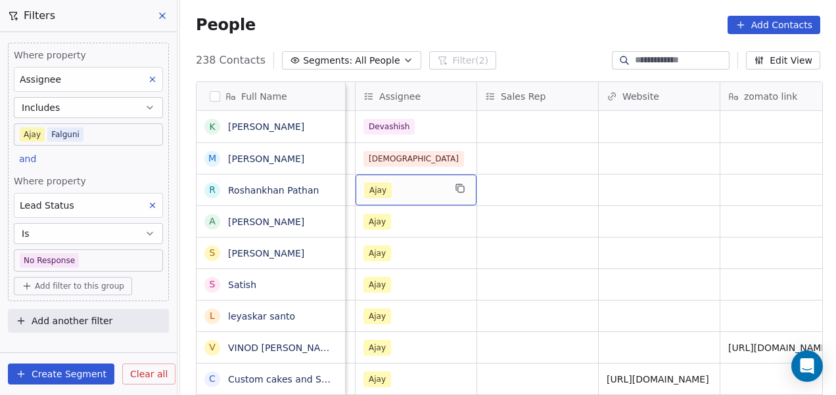
click at [390, 183] on div "Ajay" at bounding box center [404, 191] width 80 height 16
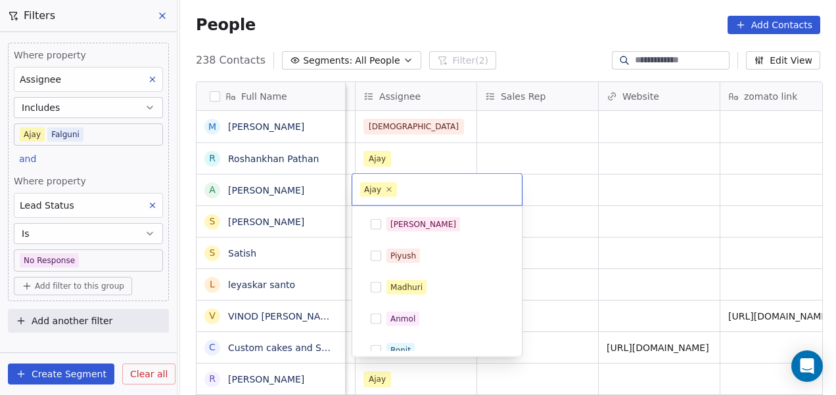
scroll to position [170, 0]
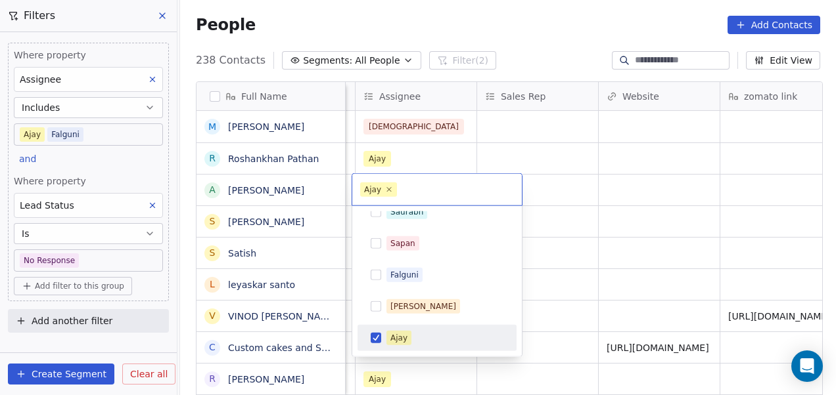
click at [388, 187] on icon at bounding box center [389, 190] width 8 height 8
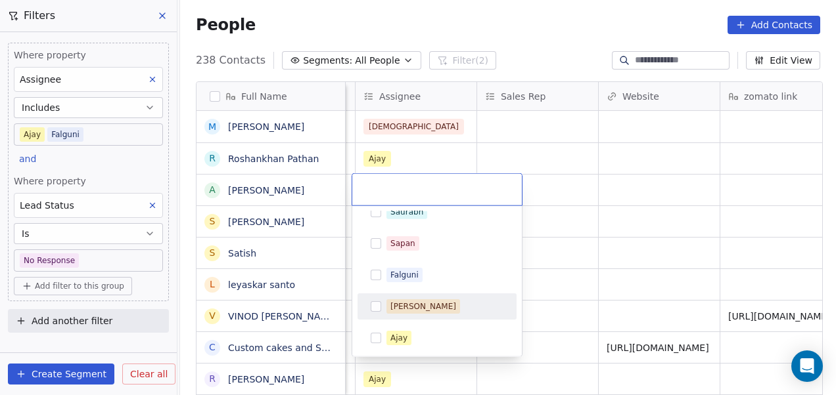
scroll to position [296, 0]
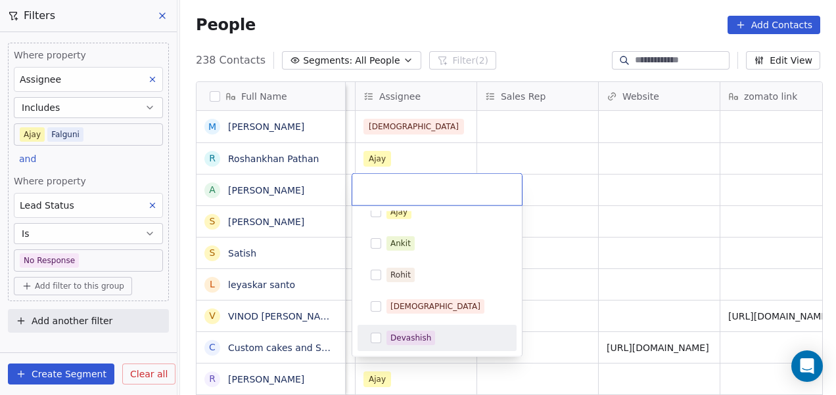
click at [424, 339] on div "Devashish" at bounding box center [410, 338] width 41 height 12
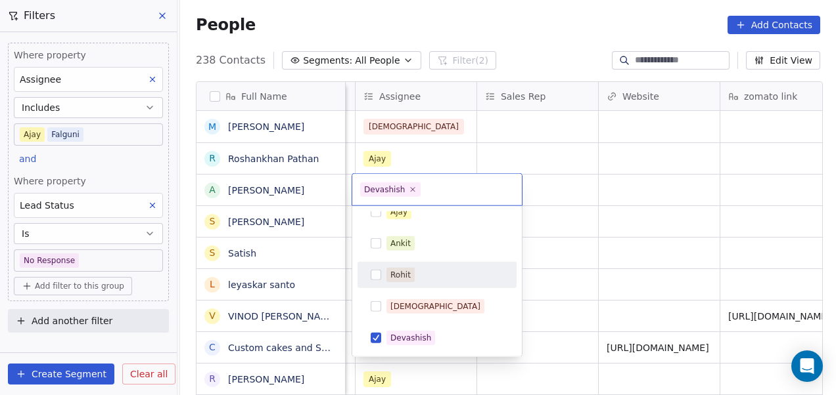
click at [557, 239] on html "On2Cook India Pvt. Ltd. Contacts People Marketing Workflows Campaigns Metrics &…" at bounding box center [418, 197] width 836 height 395
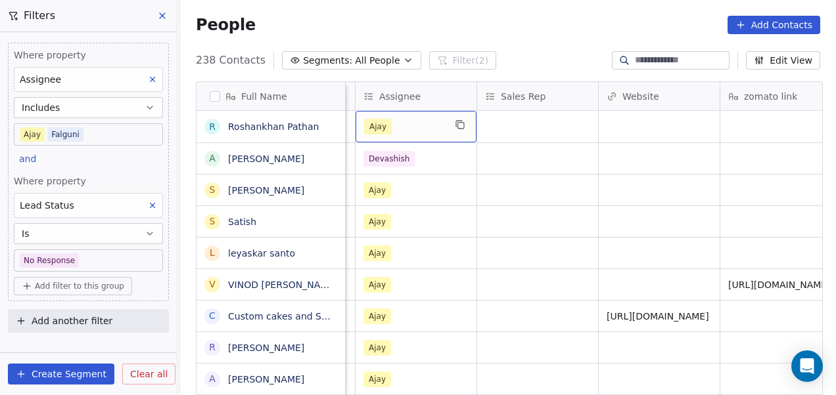
click at [422, 124] on div "Ajay" at bounding box center [404, 127] width 80 height 16
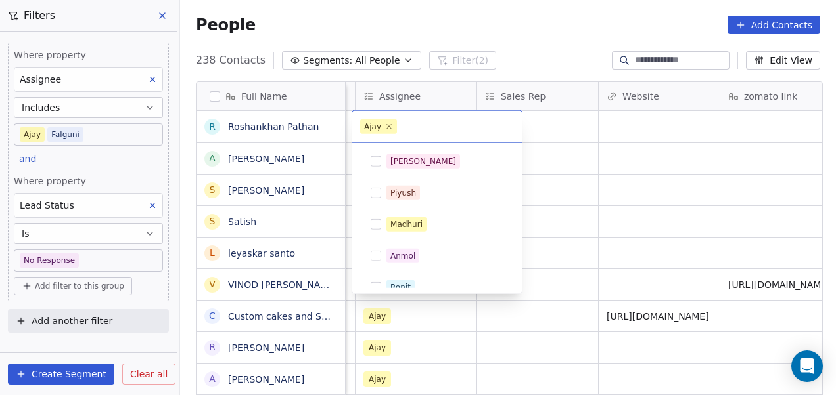
scroll to position [170, 0]
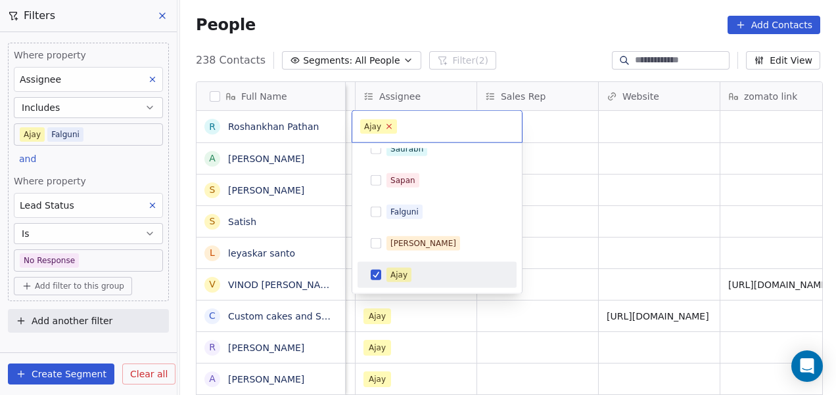
click at [387, 127] on icon at bounding box center [389, 126] width 5 height 5
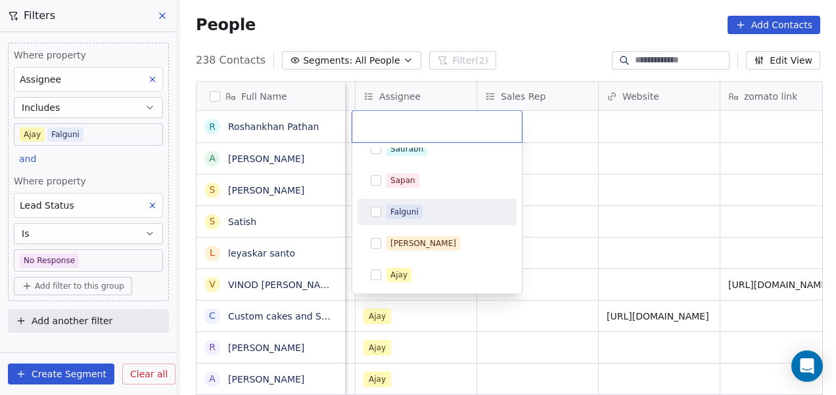
scroll to position [296, 0]
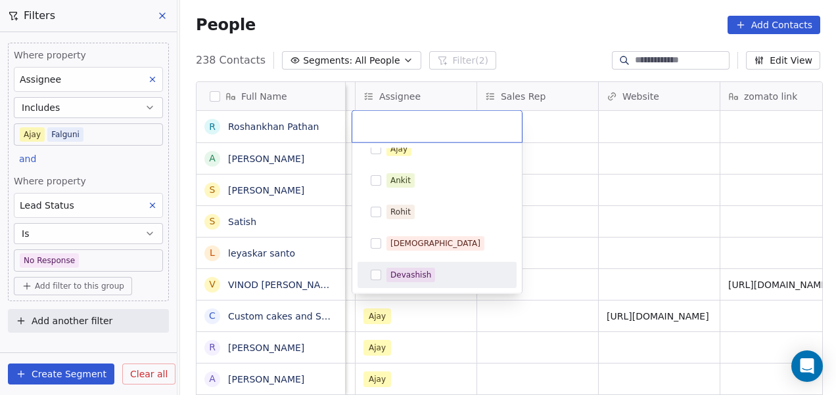
click at [453, 270] on div "Devashish" at bounding box center [444, 275] width 117 height 14
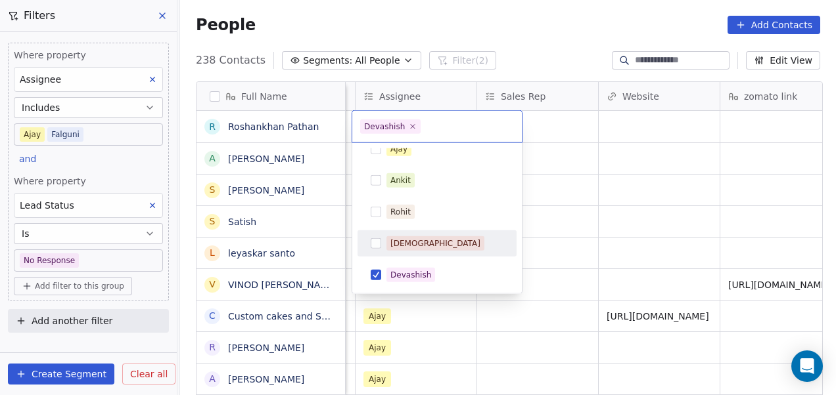
click at [551, 215] on html "On2Cook India Pvt. Ltd. Contacts People Marketing Workflows Campaigns Metrics &…" at bounding box center [418, 197] width 836 height 395
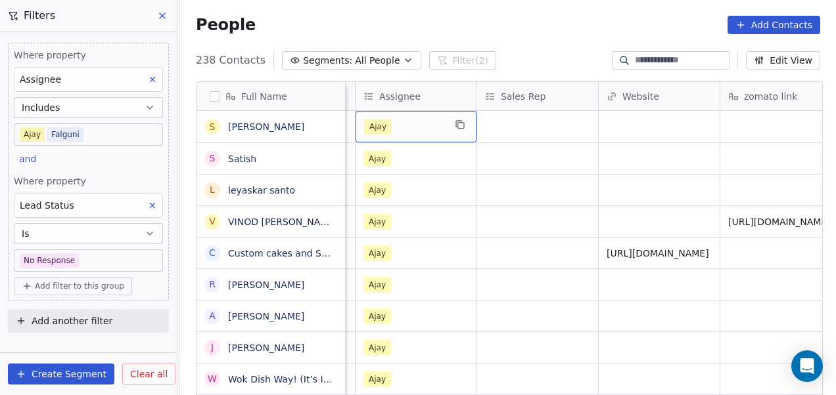
click at [413, 134] on div "Ajay" at bounding box center [415, 127] width 121 height 32
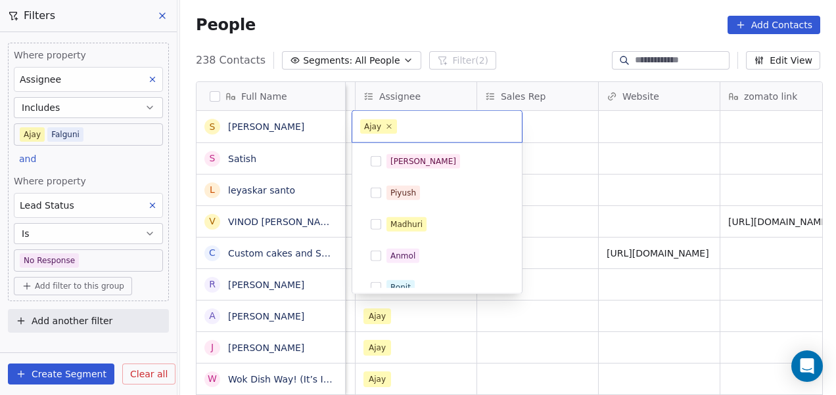
scroll to position [170, 0]
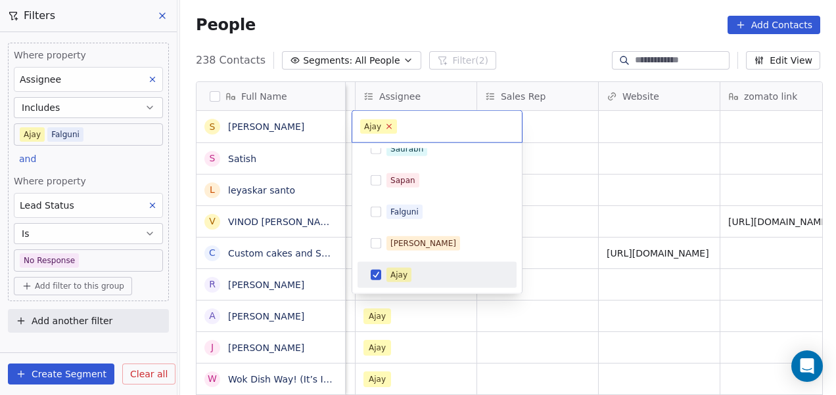
click at [385, 128] on icon at bounding box center [389, 126] width 9 height 9
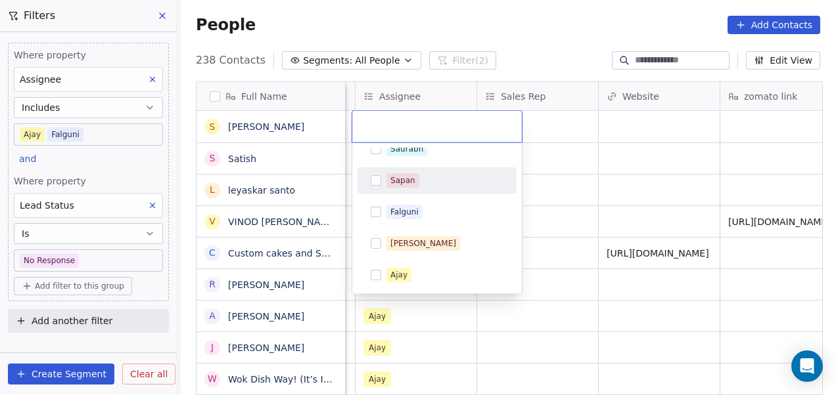
scroll to position [296, 0]
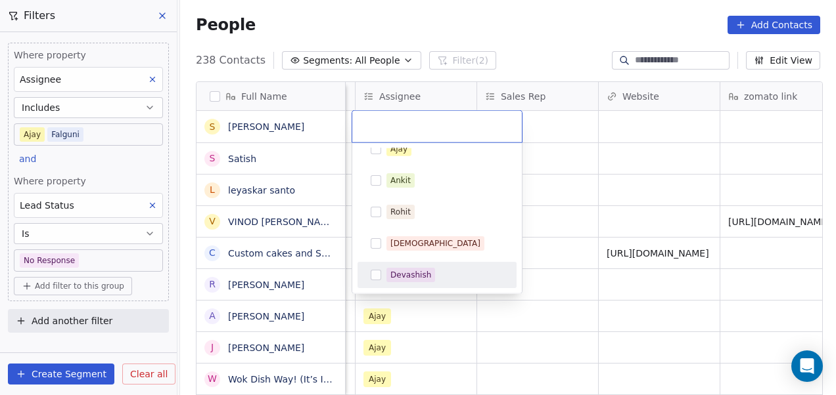
click at [434, 277] on div "Devashish" at bounding box center [444, 275] width 117 height 14
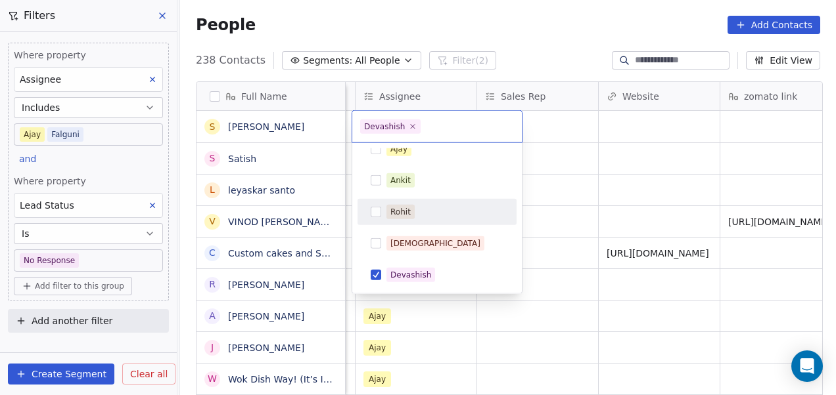
click at [555, 148] on html "On2Cook India Pvt. Ltd. Contacts People Marketing Workflows Campaigns Metrics &…" at bounding box center [418, 197] width 836 height 395
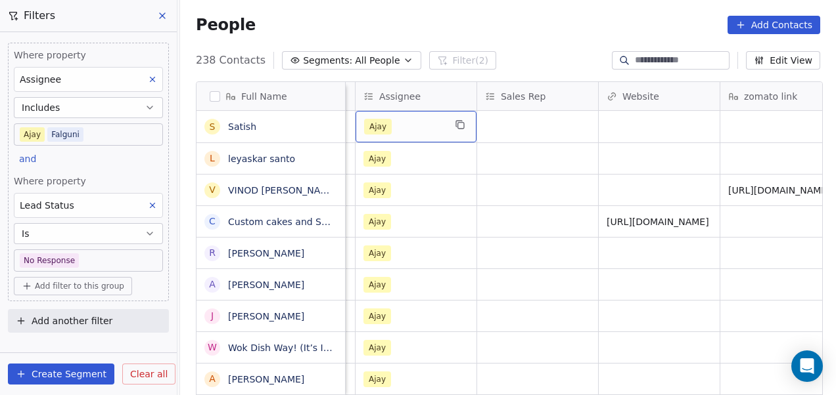
click at [409, 124] on div "Ajay" at bounding box center [404, 127] width 80 height 16
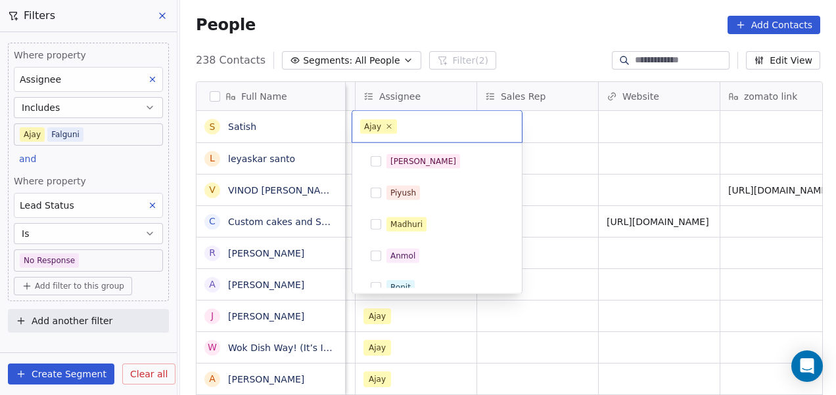
scroll to position [170, 0]
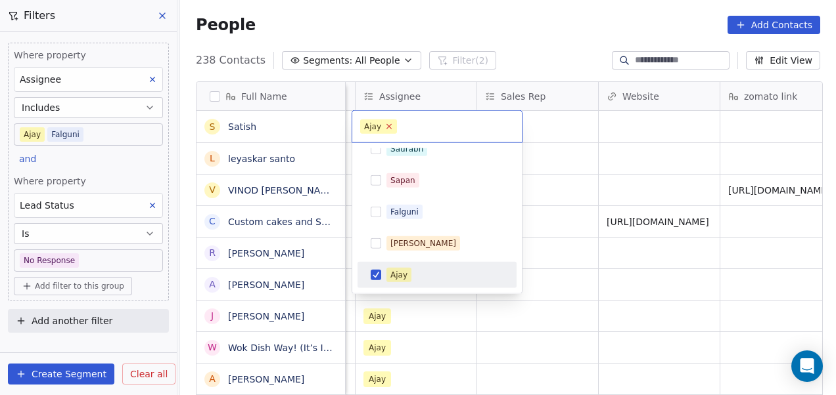
click at [387, 126] on icon at bounding box center [389, 126] width 5 height 5
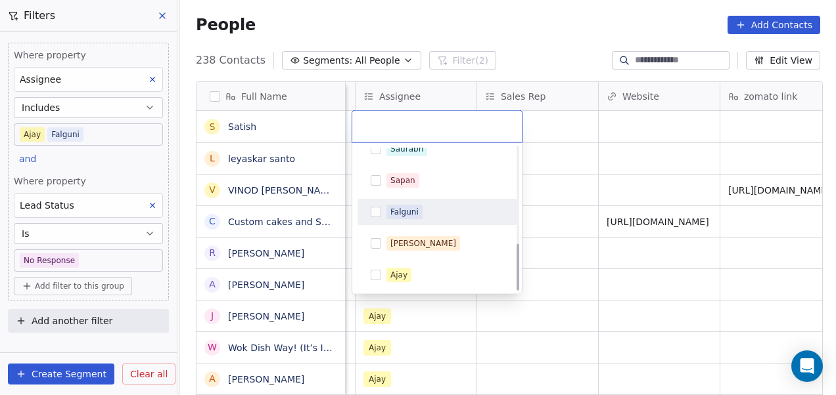
scroll to position [296, 0]
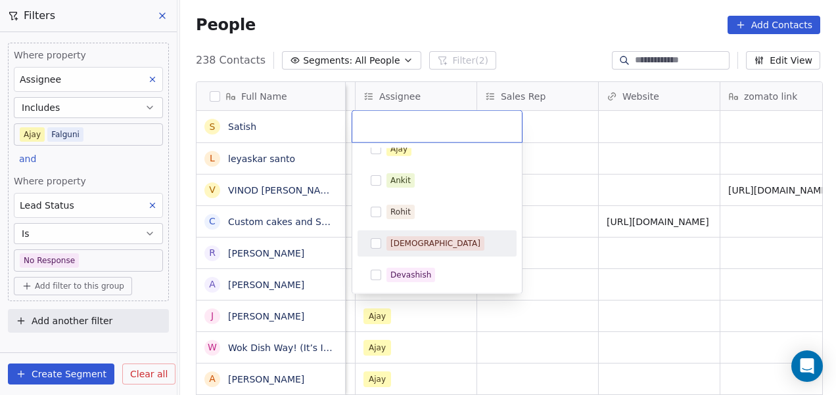
click at [432, 244] on div "[DEMOGRAPHIC_DATA]" at bounding box center [444, 244] width 117 height 14
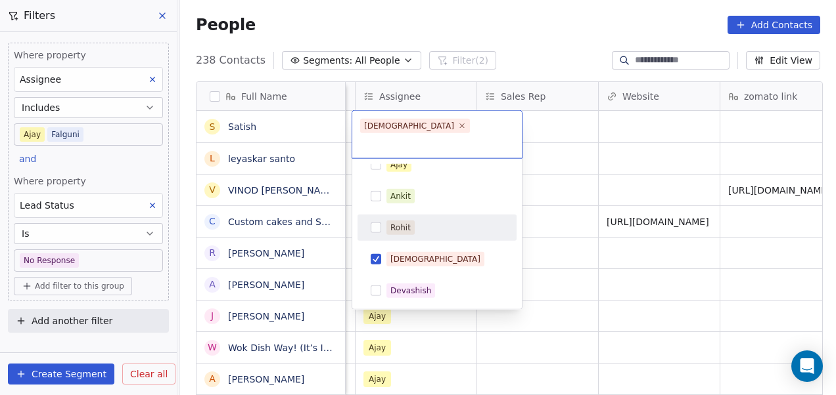
click at [553, 162] on html "On2Cook India Pvt. Ltd. Contacts People Marketing Workflows Campaigns Metrics &…" at bounding box center [418, 197] width 836 height 395
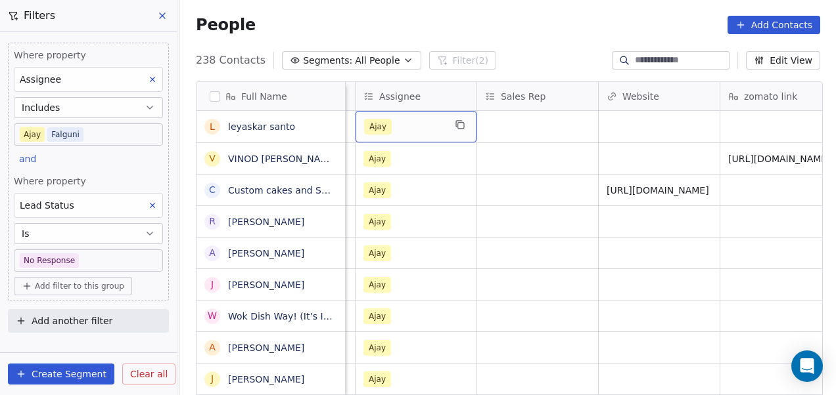
click at [403, 127] on div "Ajay" at bounding box center [404, 127] width 80 height 16
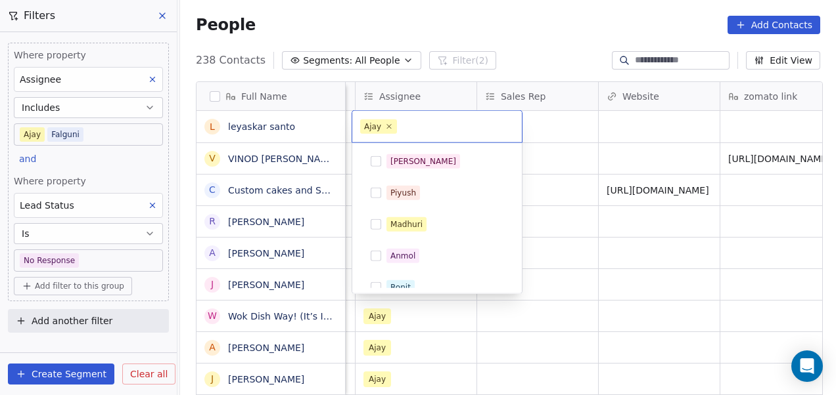
scroll to position [170, 0]
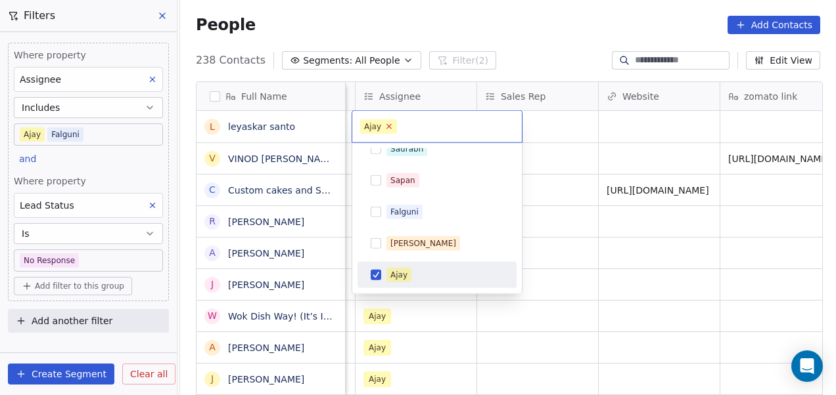
click at [388, 127] on icon at bounding box center [389, 126] width 5 height 5
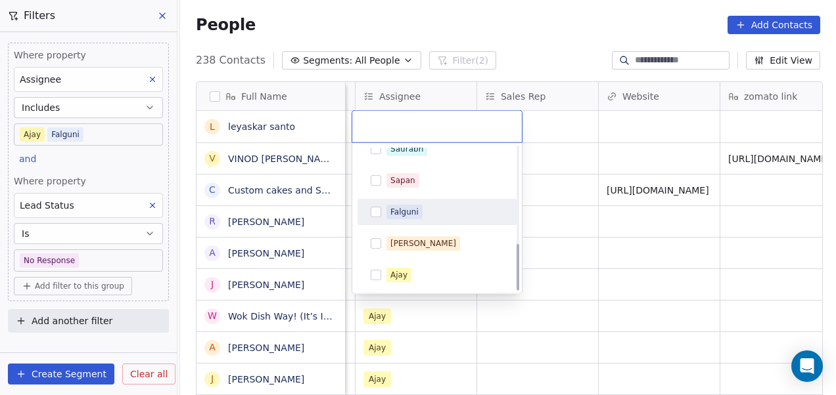
scroll to position [296, 0]
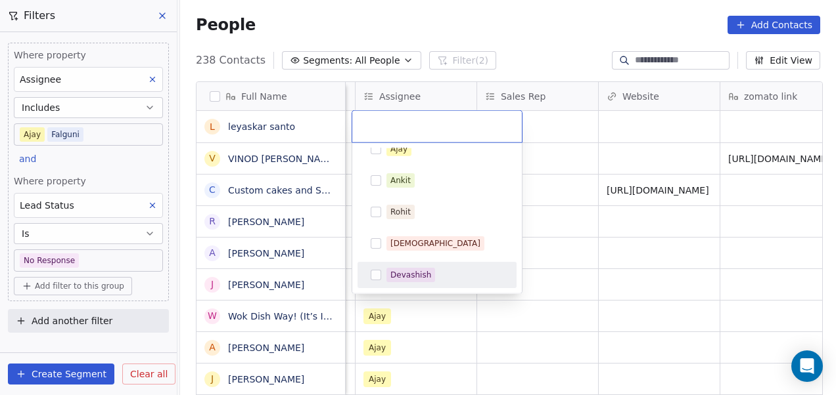
click at [434, 271] on div "Devashish" at bounding box center [444, 275] width 117 height 14
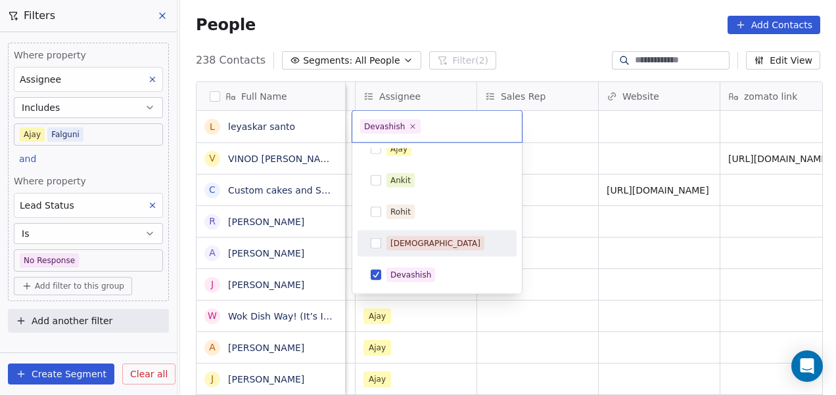
click at [545, 234] on html "On2Cook India Pvt. Ltd. Contacts People Marketing Workflows Campaigns Metrics &…" at bounding box center [418, 197] width 836 height 395
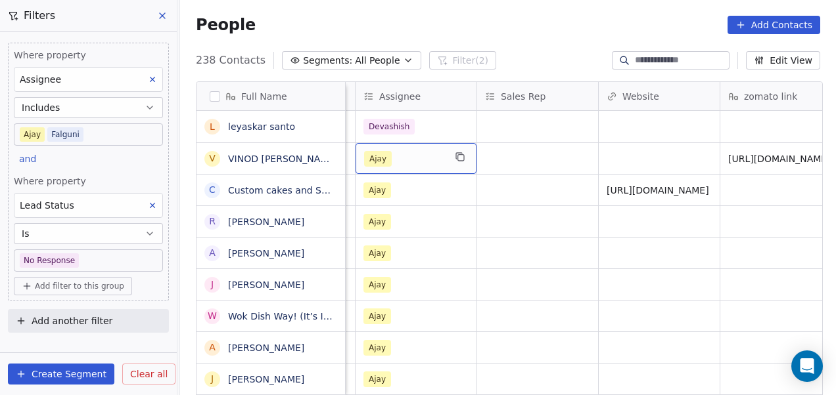
click at [421, 162] on div "Ajay" at bounding box center [404, 159] width 80 height 16
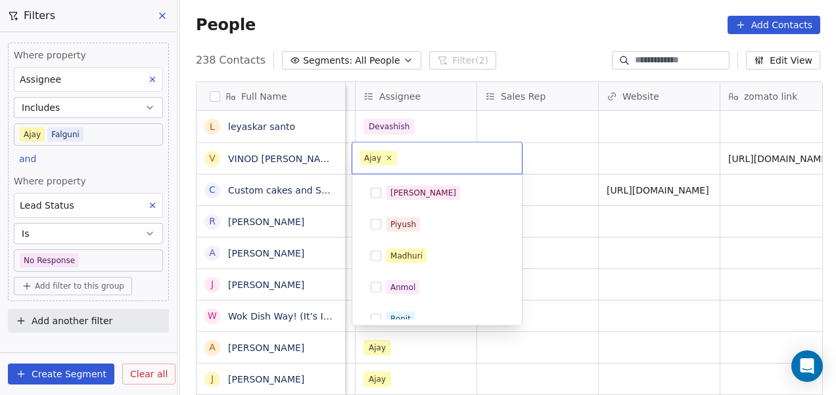
click at [421, 162] on input "text" at bounding box center [456, 158] width 114 height 14
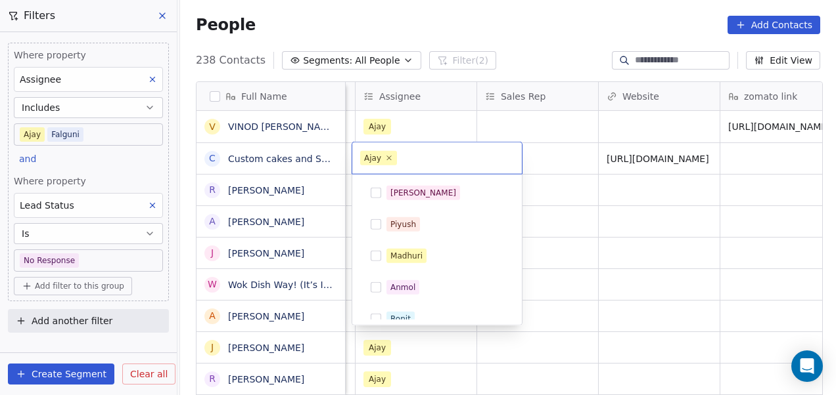
scroll to position [170, 0]
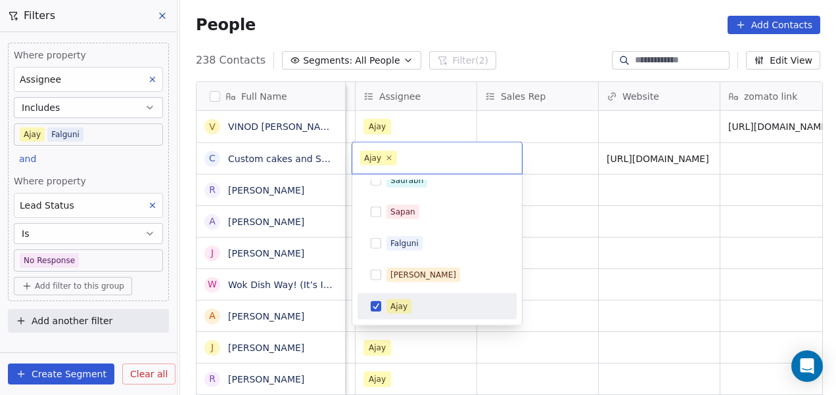
click at [417, 126] on html "On2Cook India Pvt. Ltd. Contacts People Marketing Workflows Campaigns Metrics &…" at bounding box center [418, 197] width 836 height 395
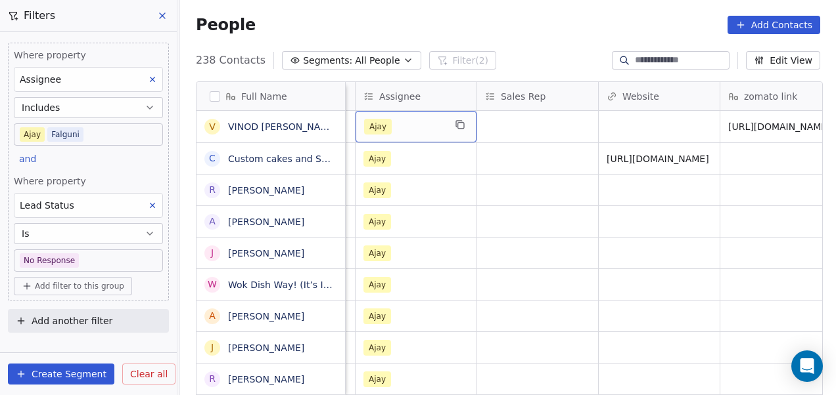
click at [401, 128] on div "Ajay" at bounding box center [404, 127] width 80 height 16
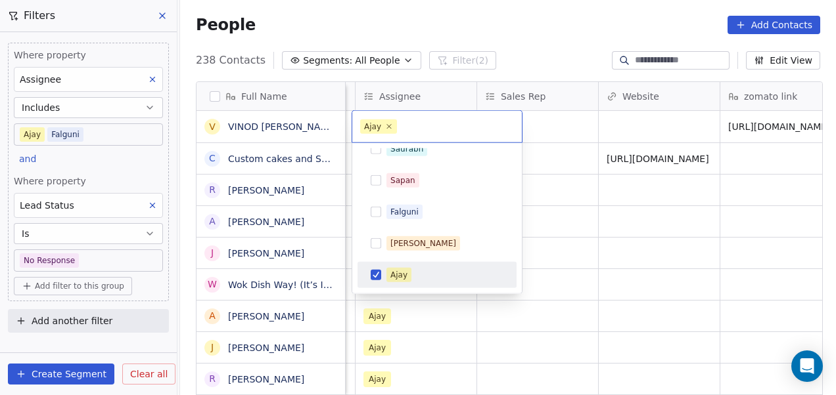
click at [382, 127] on span "Ajay" at bounding box center [378, 127] width 37 height 14
click at [390, 124] on icon at bounding box center [389, 126] width 9 height 9
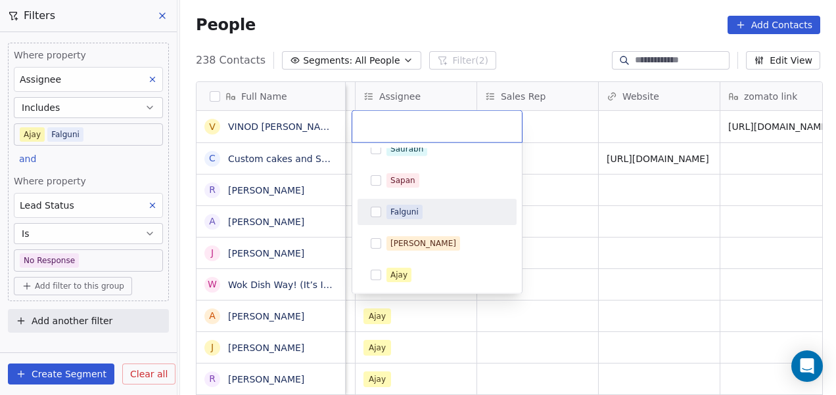
scroll to position [296, 0]
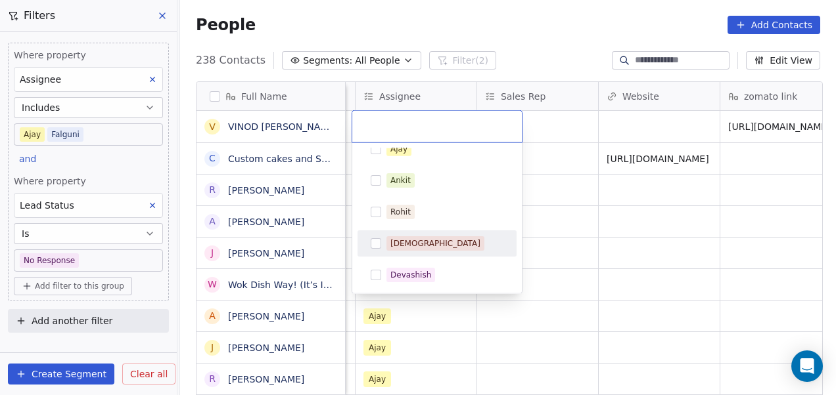
click at [430, 249] on div "[DEMOGRAPHIC_DATA]" at bounding box center [444, 244] width 117 height 14
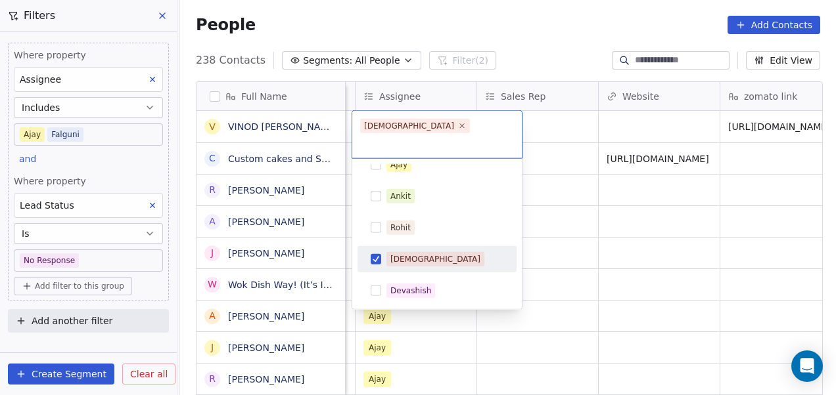
click at [556, 231] on html "On2Cook India Pvt. Ltd. Contacts People Marketing Workflows Campaigns Metrics &…" at bounding box center [418, 197] width 836 height 395
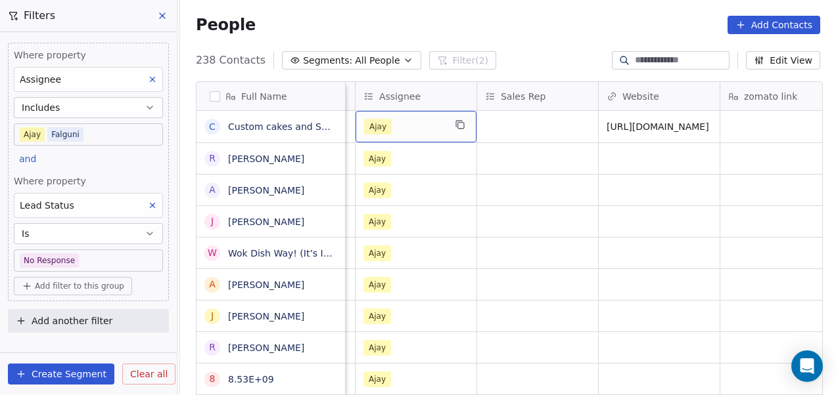
click at [438, 127] on div "Ajay" at bounding box center [404, 127] width 80 height 16
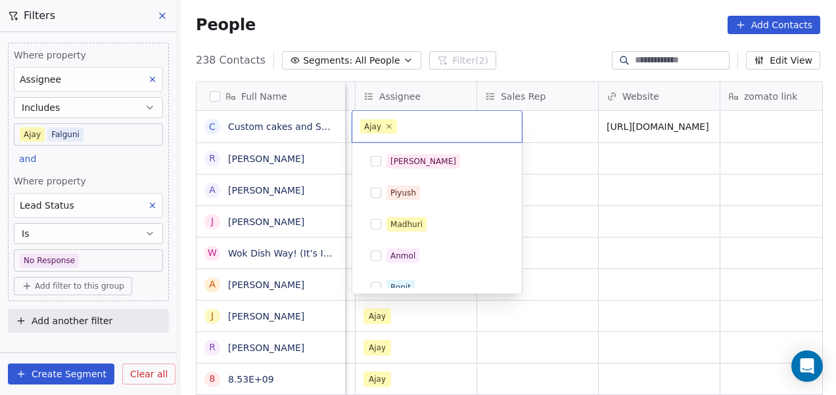
scroll to position [170, 0]
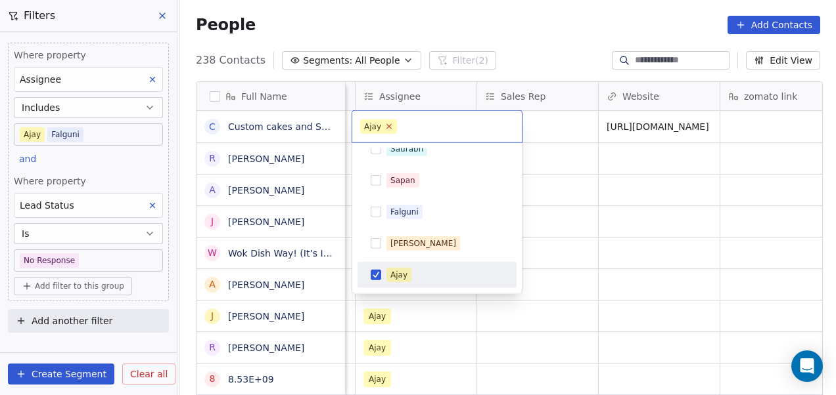
click at [390, 124] on icon at bounding box center [389, 126] width 5 height 5
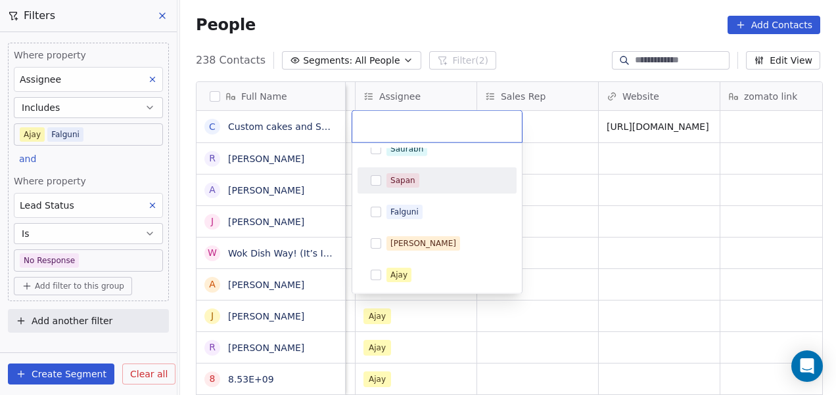
scroll to position [296, 0]
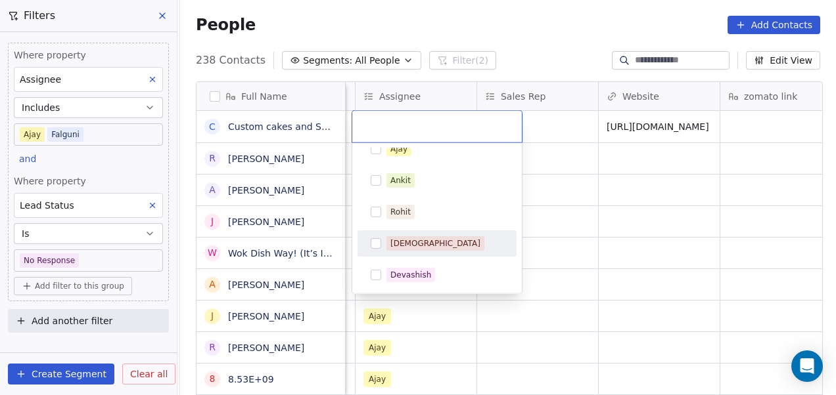
click at [435, 246] on div "[DEMOGRAPHIC_DATA]" at bounding box center [444, 244] width 117 height 14
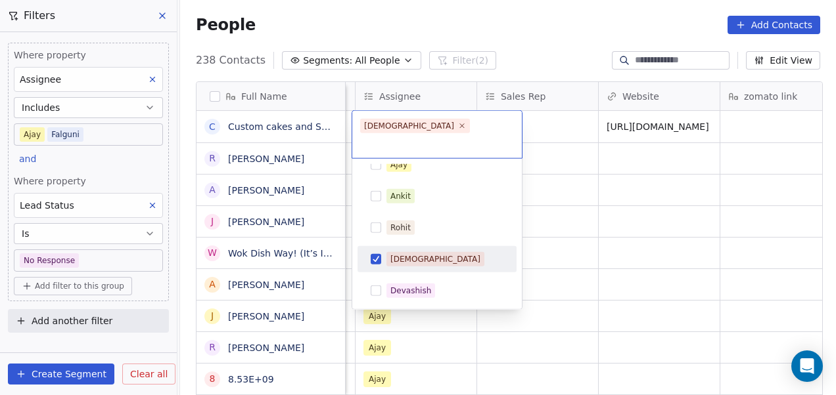
click at [532, 225] on html "On2Cook India Pvt. Ltd. Contacts People Marketing Workflows Campaigns Metrics &…" at bounding box center [418, 197] width 836 height 395
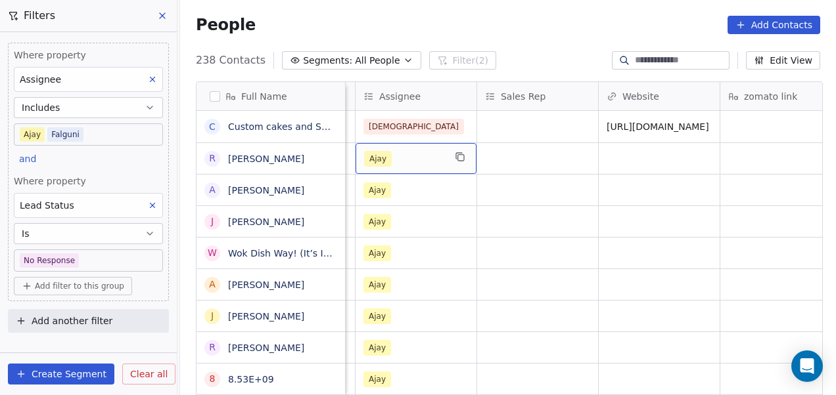
click at [426, 166] on div "Ajay" at bounding box center [404, 159] width 80 height 16
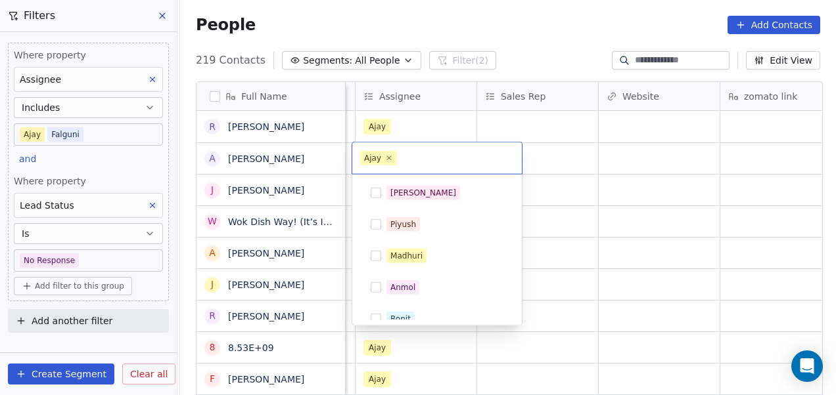
scroll to position [170, 0]
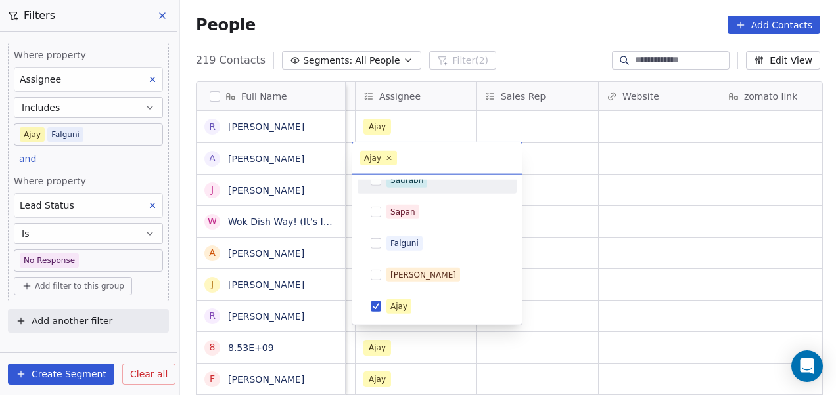
click at [411, 127] on html "On2Cook India Pvt. Ltd. Contacts People Marketing Workflows Campaigns Metrics &…" at bounding box center [418, 197] width 836 height 395
click at [392, 121] on html "On2Cook India Pvt. Ltd. Contacts People Marketing Workflows Campaigns Metrics &…" at bounding box center [418, 197] width 836 height 395
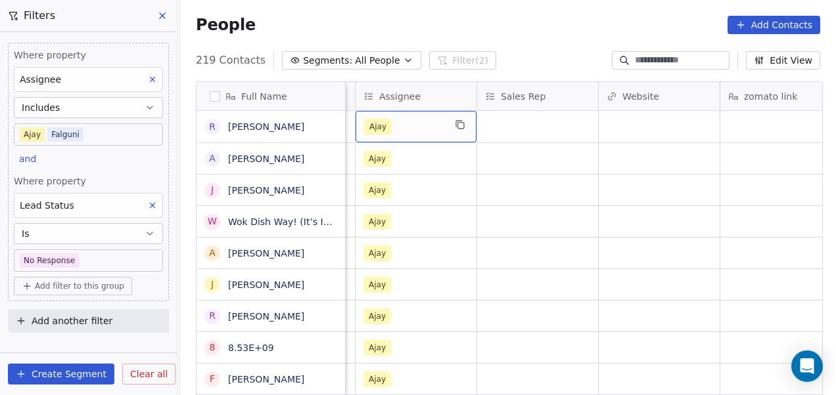
click at [392, 121] on div "Ajay" at bounding box center [404, 127] width 80 height 16
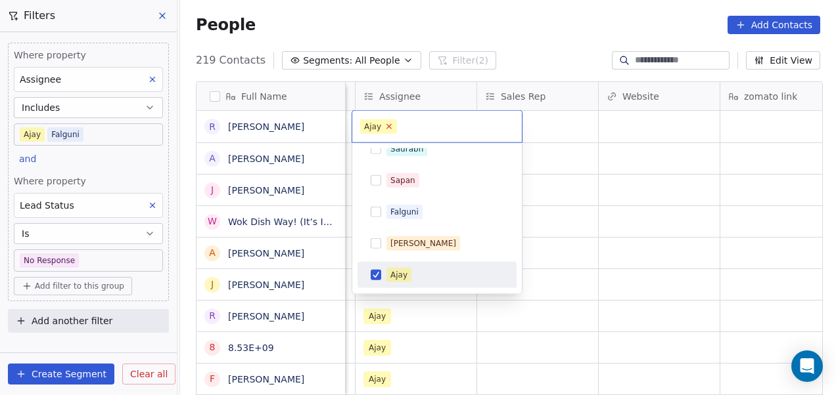
click at [387, 125] on icon at bounding box center [389, 126] width 5 height 5
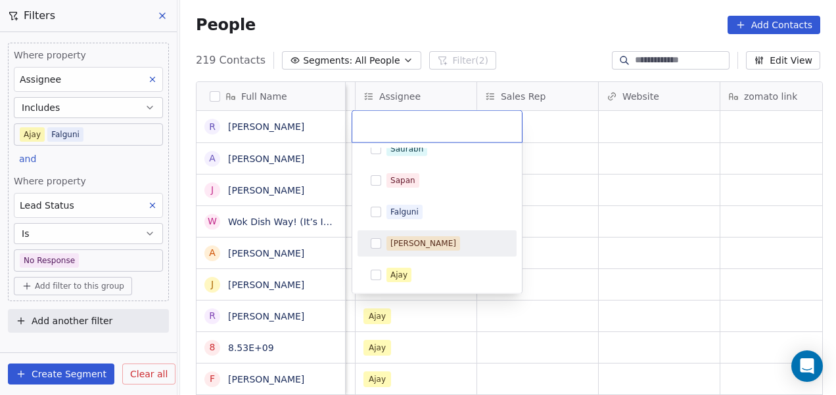
scroll to position [296, 0]
click at [426, 238] on div "[DEMOGRAPHIC_DATA]" at bounding box center [444, 244] width 117 height 14
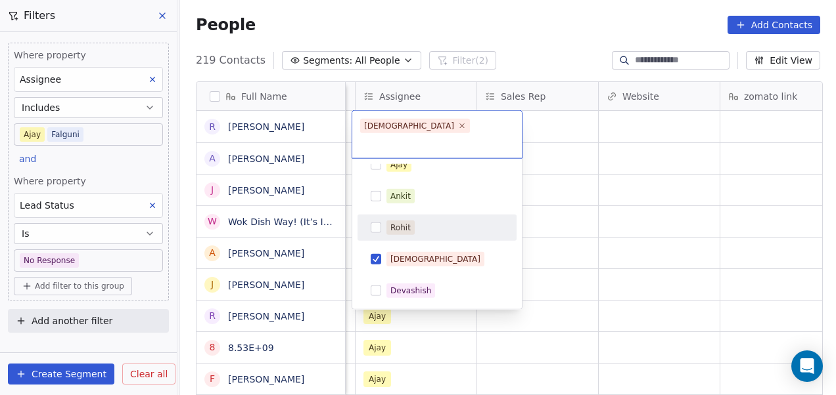
click at [557, 212] on html "On2Cook India Pvt. Ltd. Contacts People Marketing Workflows Campaigns Metrics &…" at bounding box center [418, 197] width 836 height 395
